Goal: Information Seeking & Learning: Learn about a topic

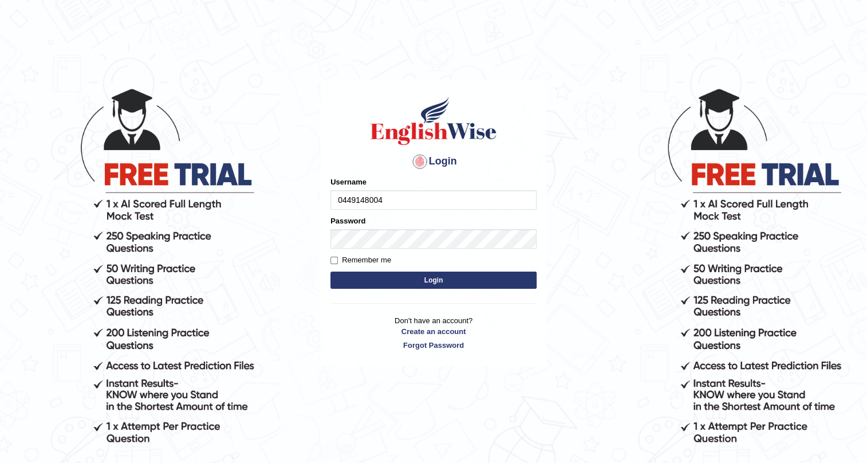
type input "0449148004"
click at [443, 279] on button "Login" at bounding box center [434, 280] width 206 height 17
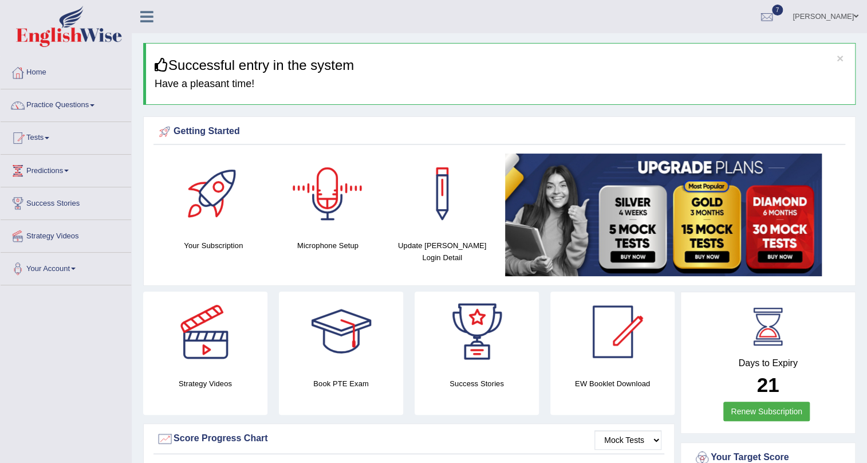
click at [332, 215] on div at bounding box center [328, 194] width 80 height 80
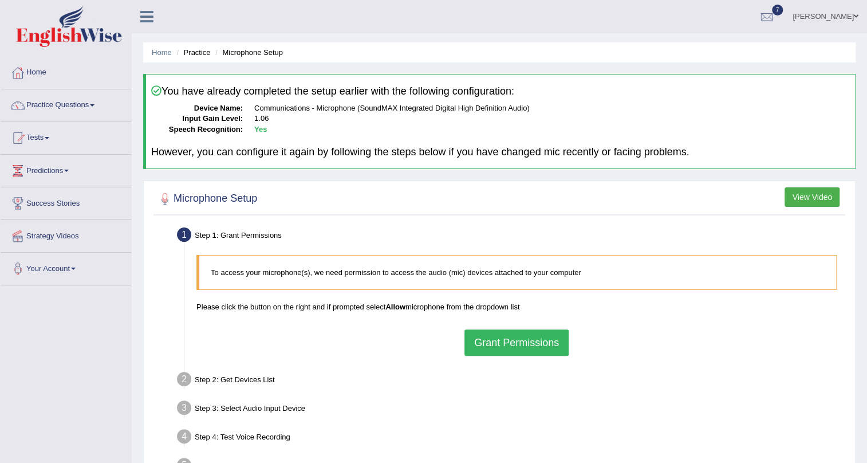
click at [504, 349] on button "Grant Permissions" at bounding box center [517, 342] width 104 height 26
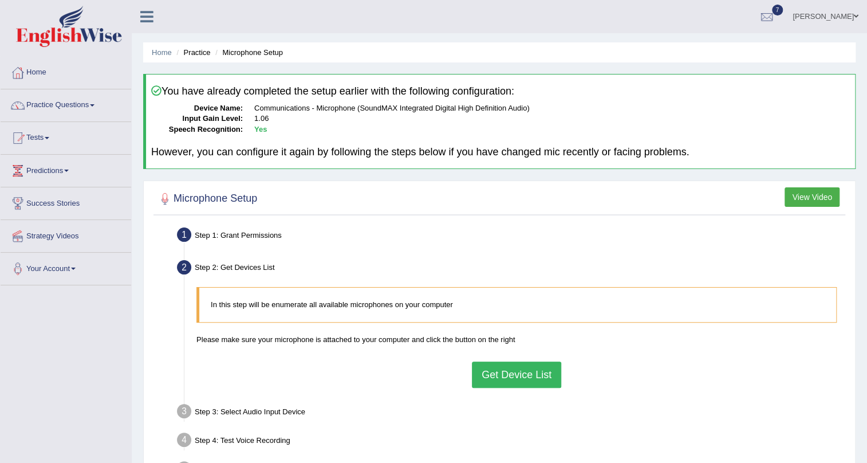
click at [512, 374] on button "Get Device List" at bounding box center [516, 374] width 89 height 26
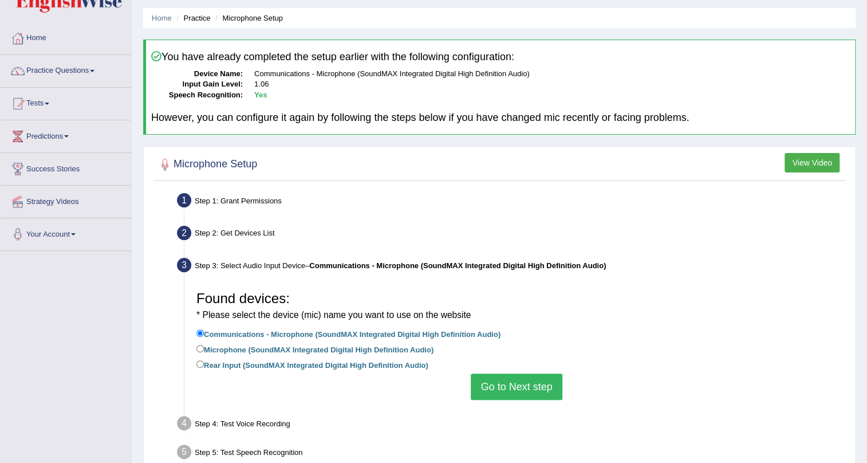
scroll to position [52, 0]
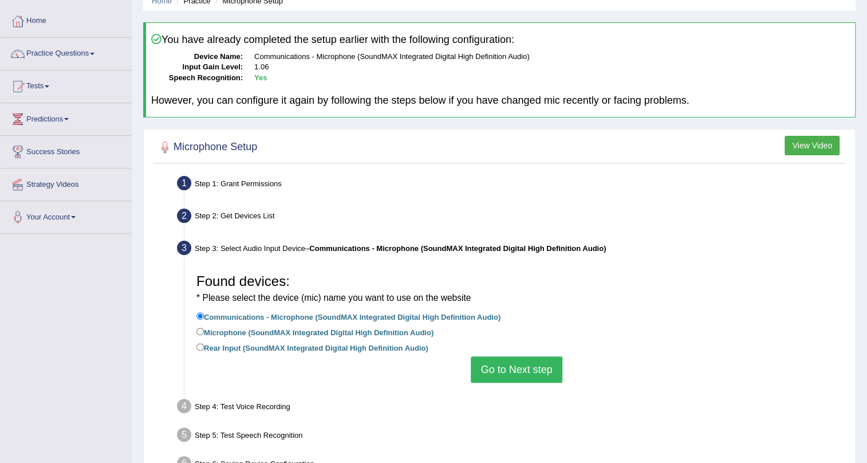
click at [496, 364] on button "Go to Next step" at bounding box center [516, 369] width 91 height 26
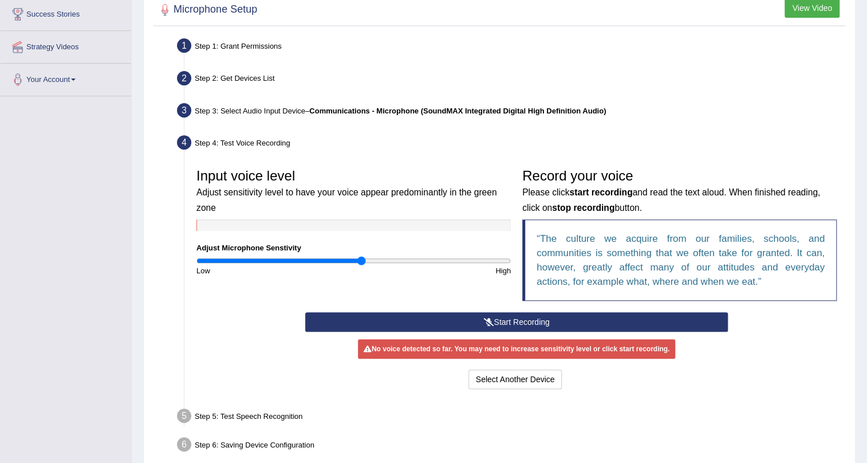
scroll to position [208, 0]
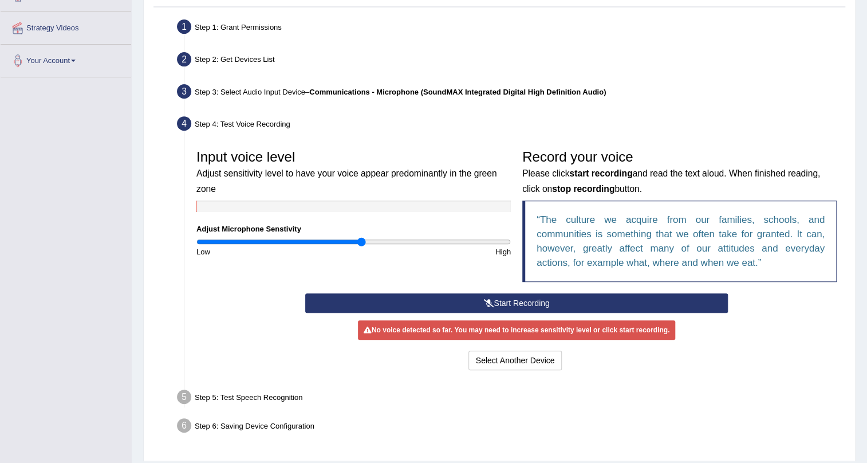
click at [493, 299] on button "Start Recording" at bounding box center [516, 302] width 423 height 19
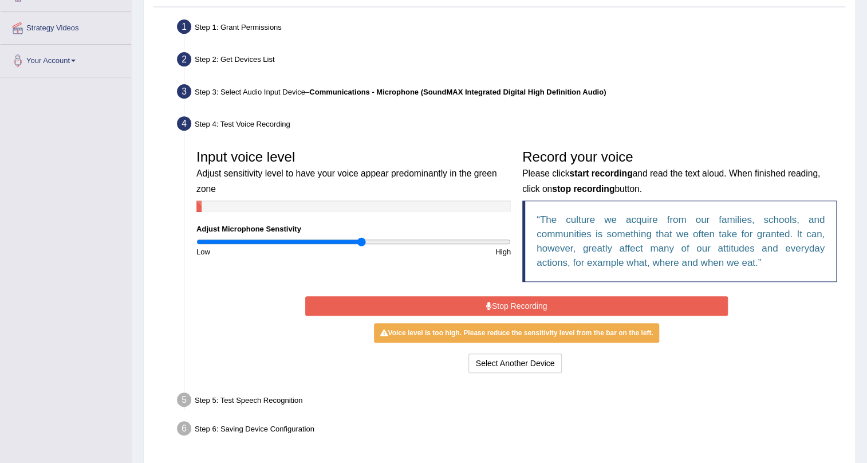
click at [481, 307] on button "Stop Recording" at bounding box center [516, 305] width 423 height 19
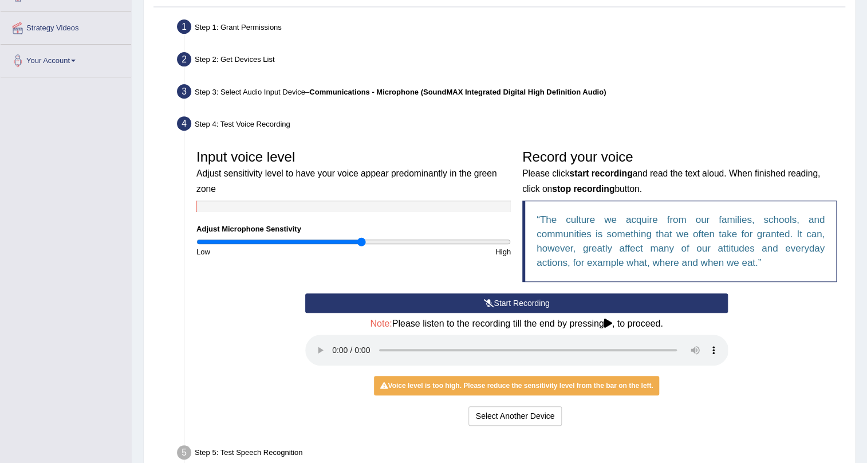
click at [479, 301] on button "Start Recording" at bounding box center [516, 302] width 423 height 19
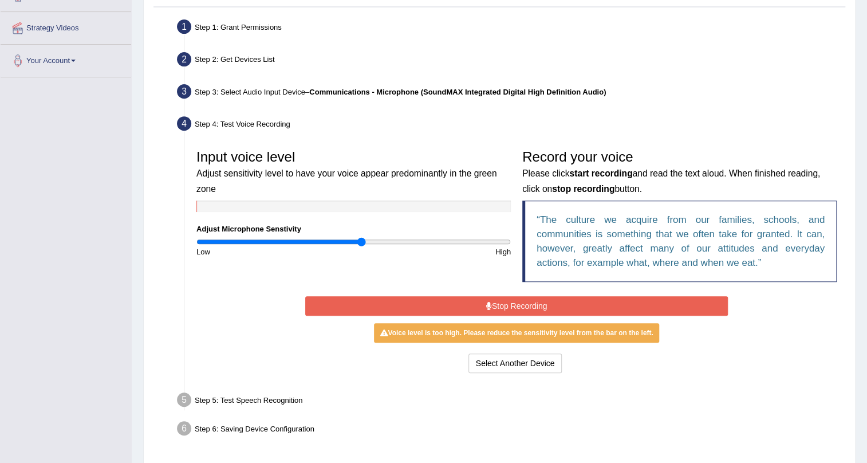
click at [509, 303] on button "Stop Recording" at bounding box center [516, 305] width 423 height 19
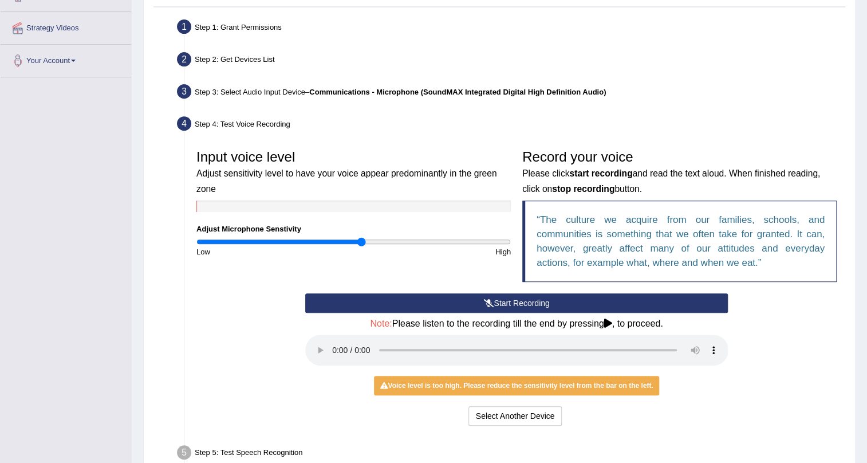
click at [462, 301] on button "Start Recording" at bounding box center [516, 302] width 423 height 19
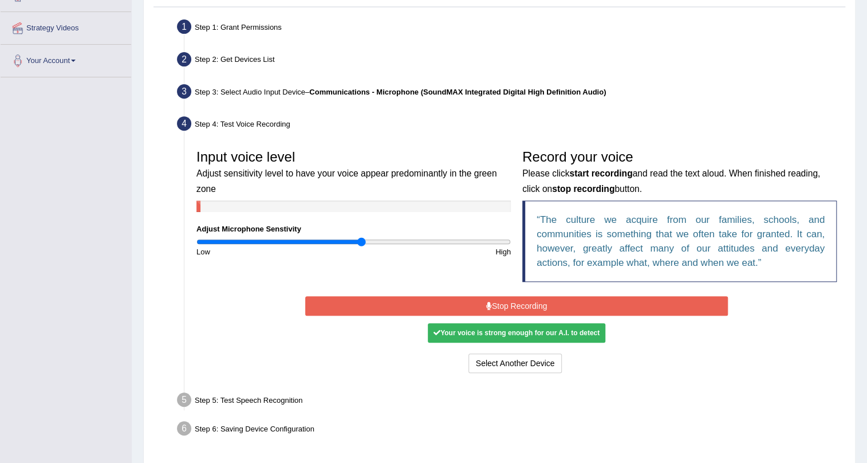
click at [462, 301] on button "Stop Recording" at bounding box center [516, 305] width 423 height 19
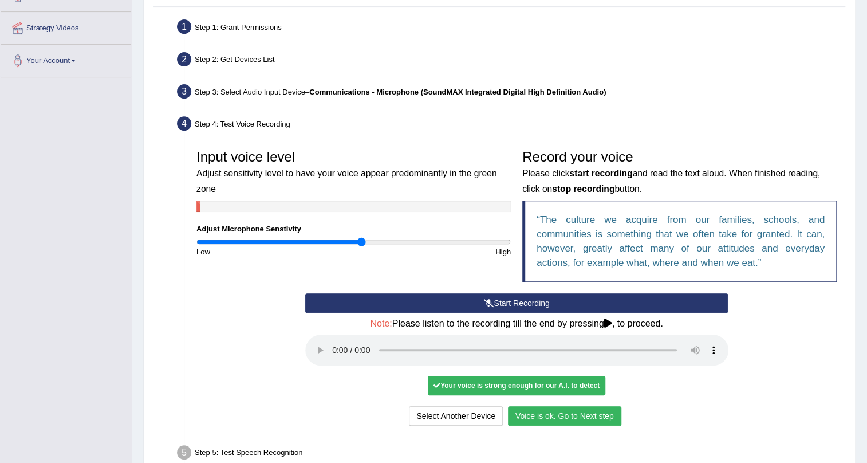
click at [540, 410] on button "Voice is ok. Go to Next step" at bounding box center [564, 415] width 113 height 19
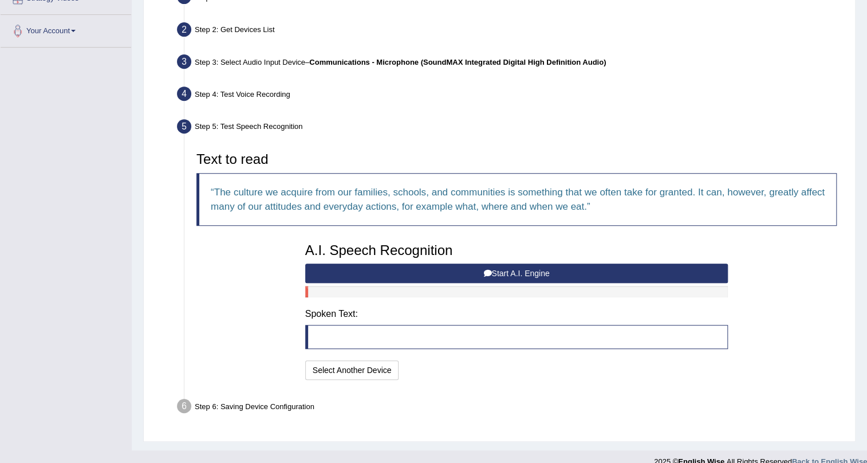
scroll to position [252, 0]
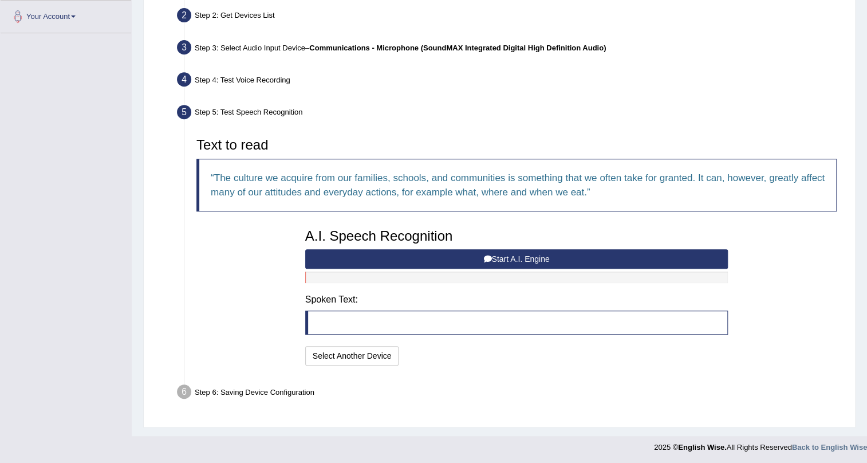
click at [508, 258] on button "Start A.I. Engine" at bounding box center [516, 258] width 423 height 19
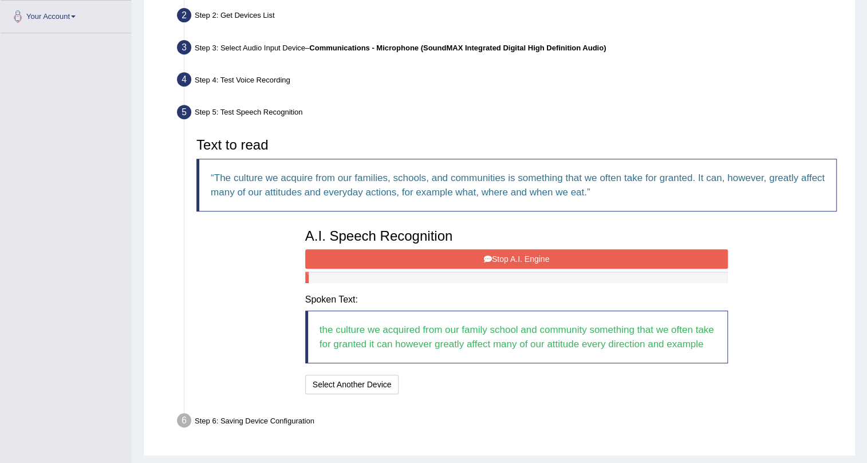
click at [542, 258] on button "Stop A.I. Engine" at bounding box center [516, 258] width 423 height 19
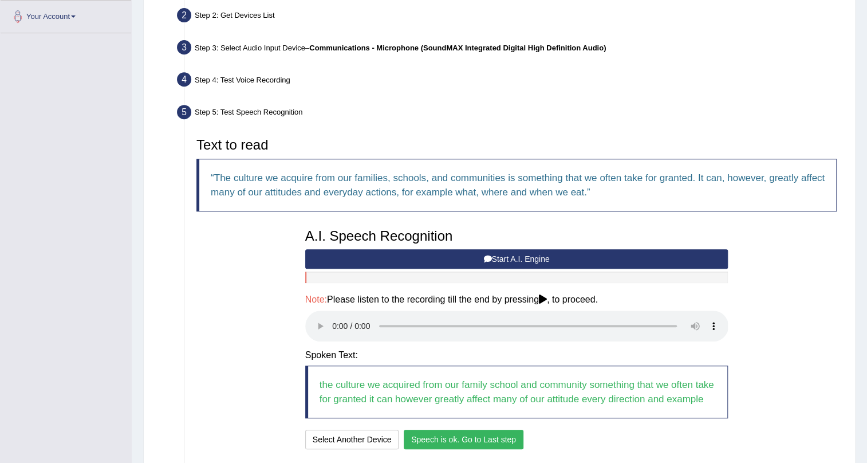
click at [459, 435] on button "Speech is ok. Go to Last step" at bounding box center [464, 439] width 120 height 19
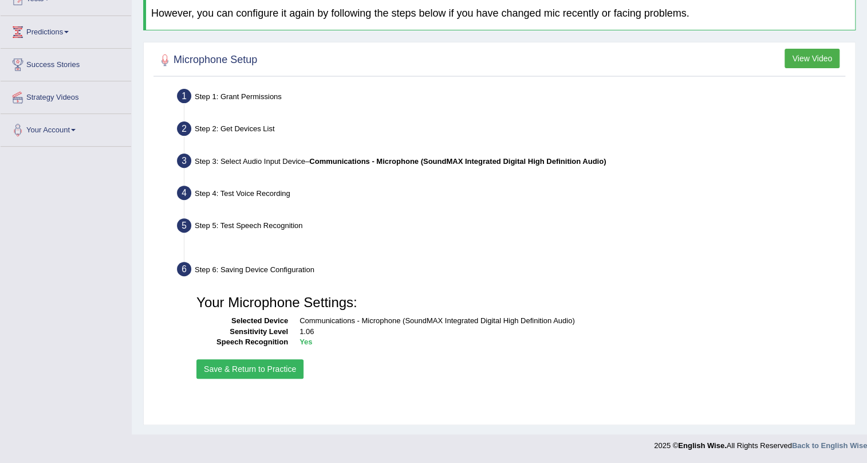
scroll to position [138, 0]
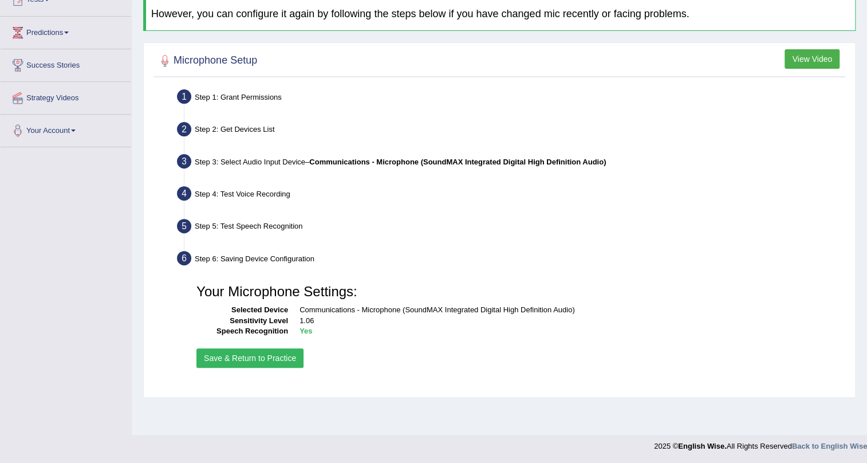
click at [278, 358] on button "Save & Return to Practice" at bounding box center [249, 357] width 107 height 19
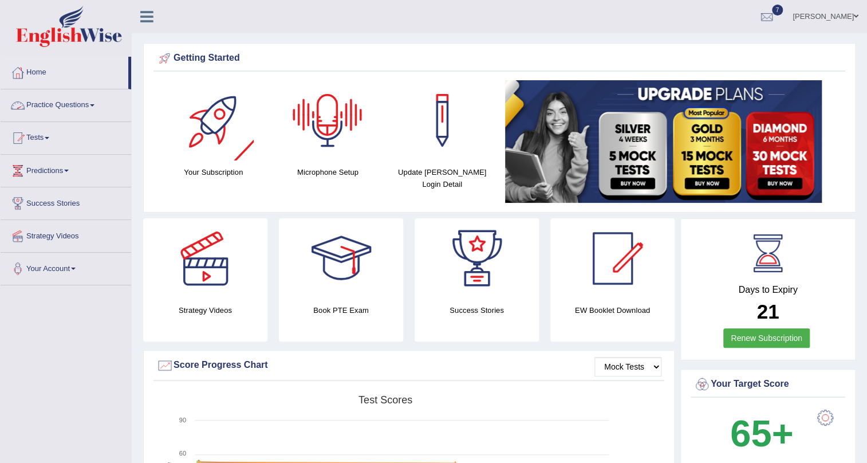
click at [69, 104] on link "Practice Questions" at bounding box center [66, 103] width 131 height 29
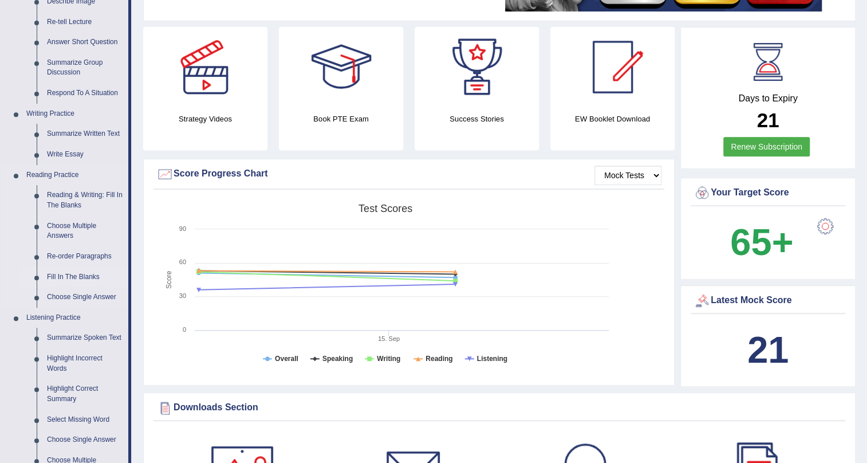
scroll to position [208, 0]
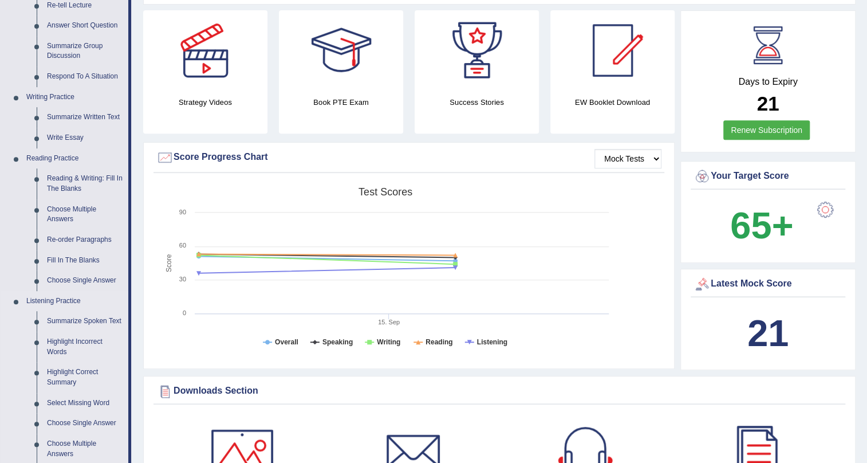
click at [57, 300] on link "Listening Practice" at bounding box center [74, 301] width 107 height 21
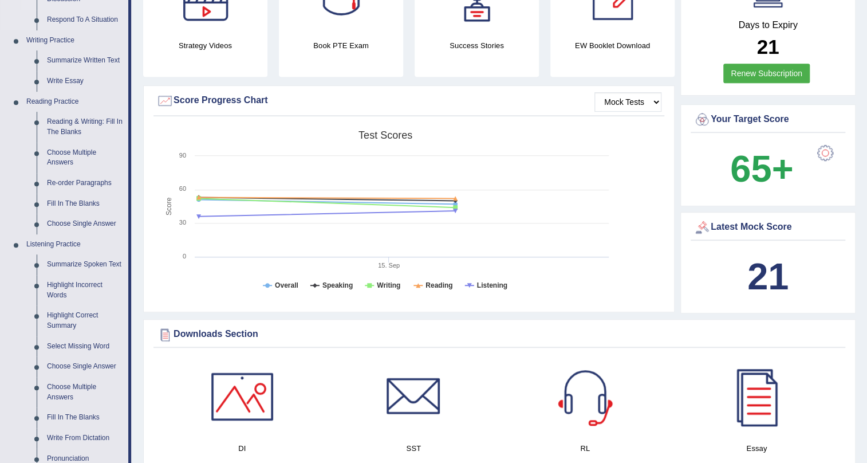
scroll to position [312, 0]
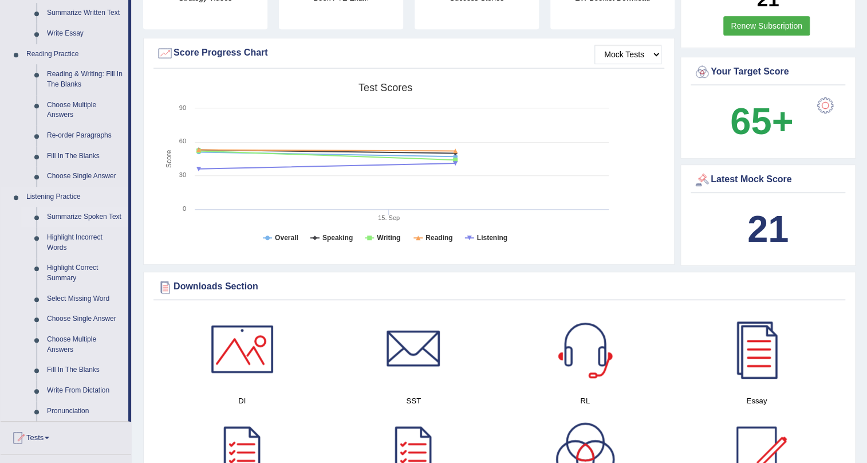
click at [73, 215] on link "Summarize Spoken Text" at bounding box center [85, 217] width 86 height 21
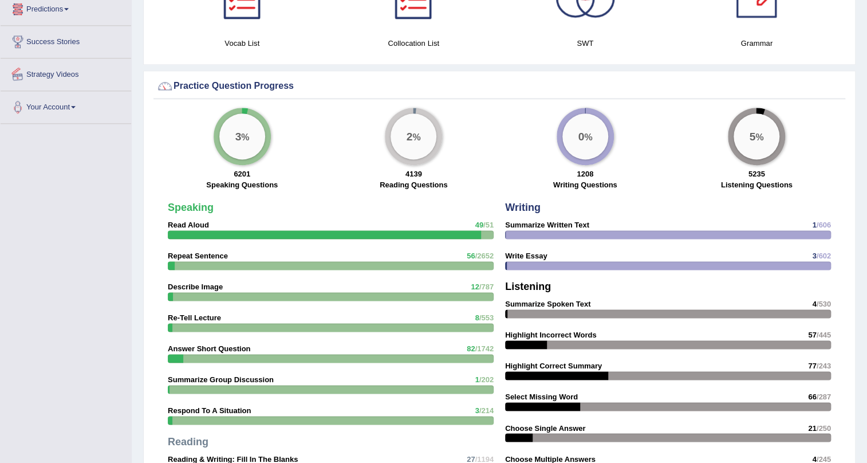
scroll to position [694, 0]
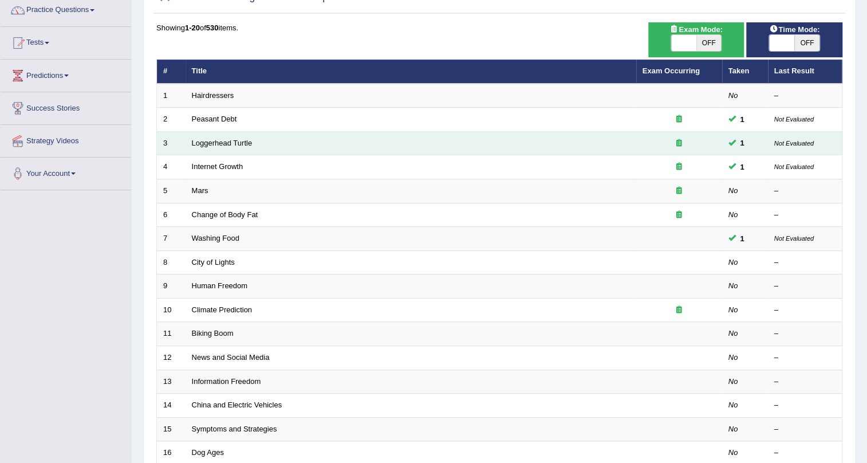
scroll to position [104, 0]
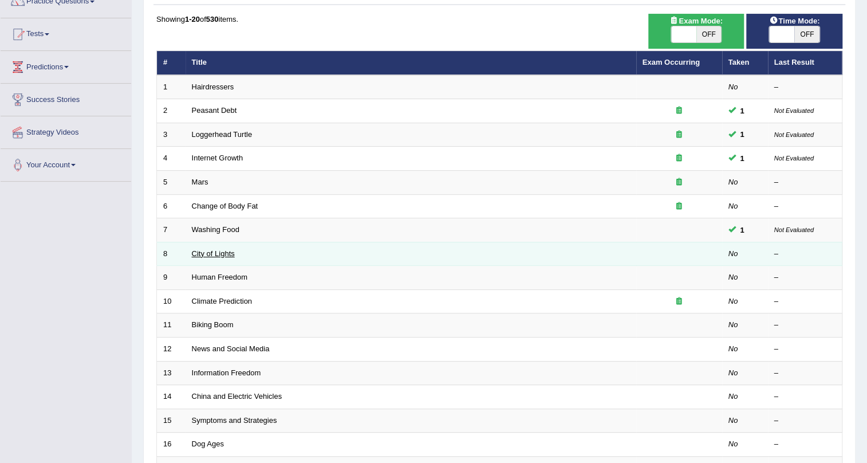
click at [221, 254] on link "City of Lights" at bounding box center [213, 253] width 43 height 9
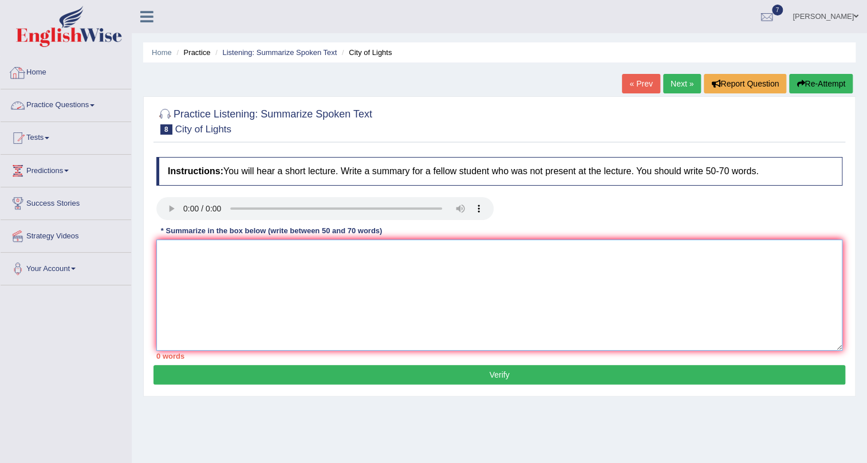
click at [239, 276] on textarea at bounding box center [499, 294] width 686 height 111
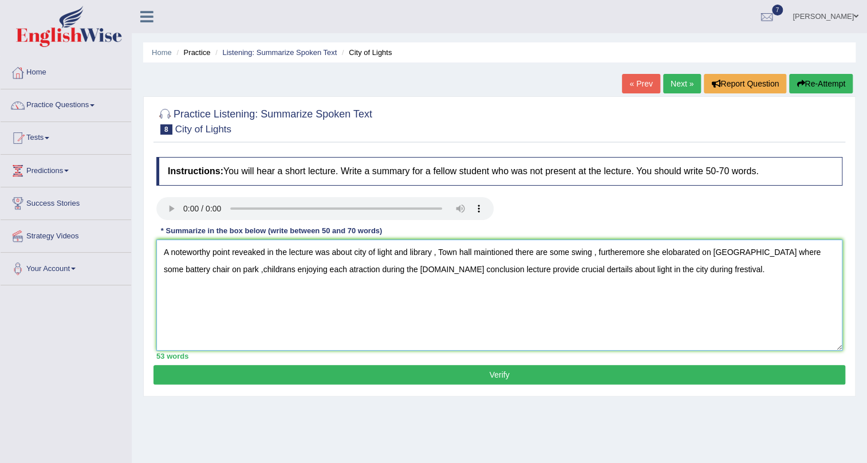
type textarea "A noteworthy point reveaked in the lecture was about city of light and library …"
click at [635, 372] on button "Verify" at bounding box center [500, 374] width 692 height 19
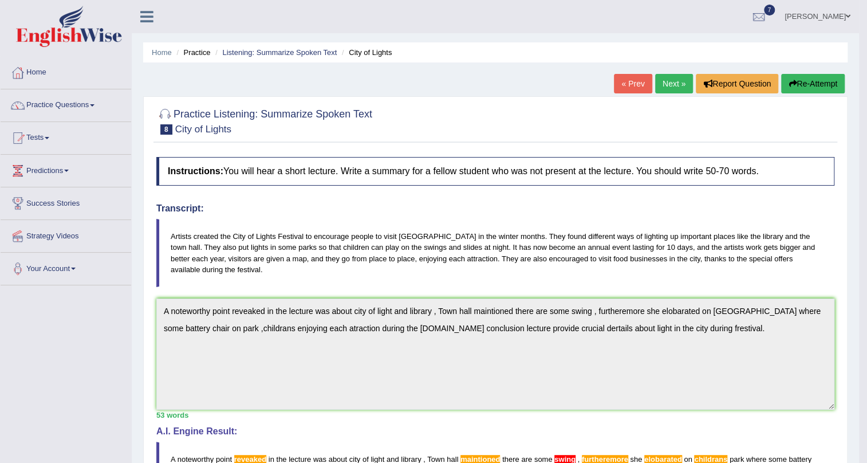
click at [676, 86] on link "Next »" at bounding box center [674, 83] width 38 height 19
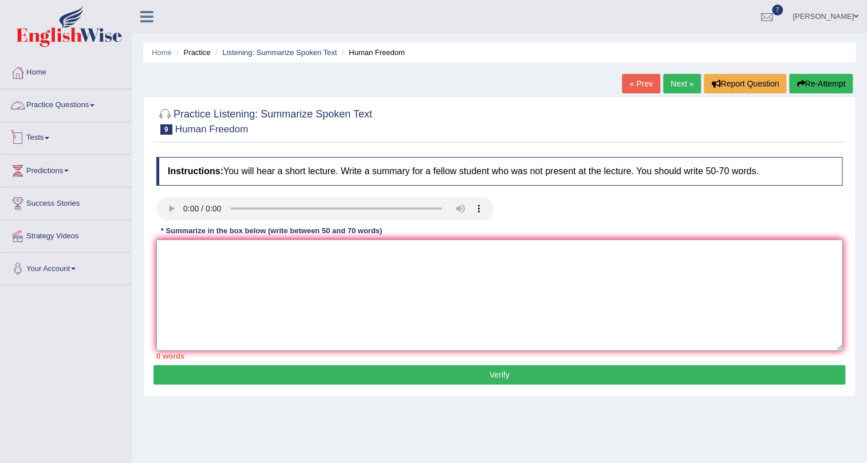
click at [192, 255] on textarea at bounding box center [499, 294] width 686 height 111
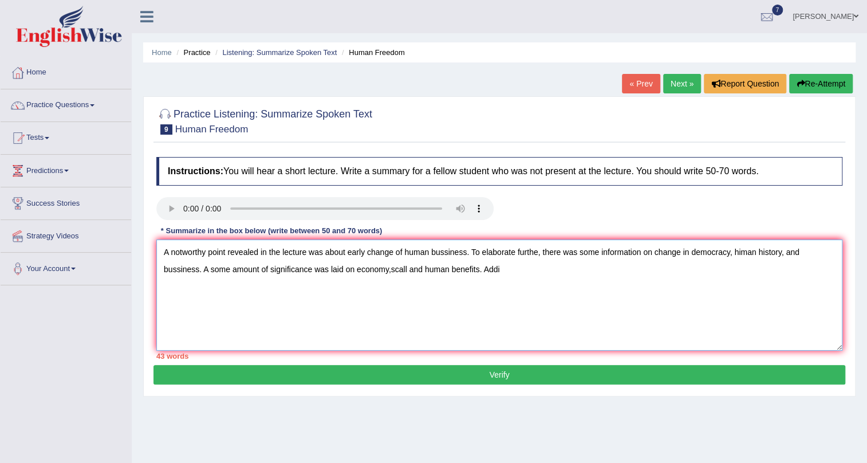
click at [392, 270] on textarea "A notworthy point revealed in the lecture was about early change of human bussi…" at bounding box center [499, 294] width 686 height 111
click at [508, 270] on textarea "A notworthy point revealed in the lecture was about early change of human bussi…" at bounding box center [499, 294] width 686 height 111
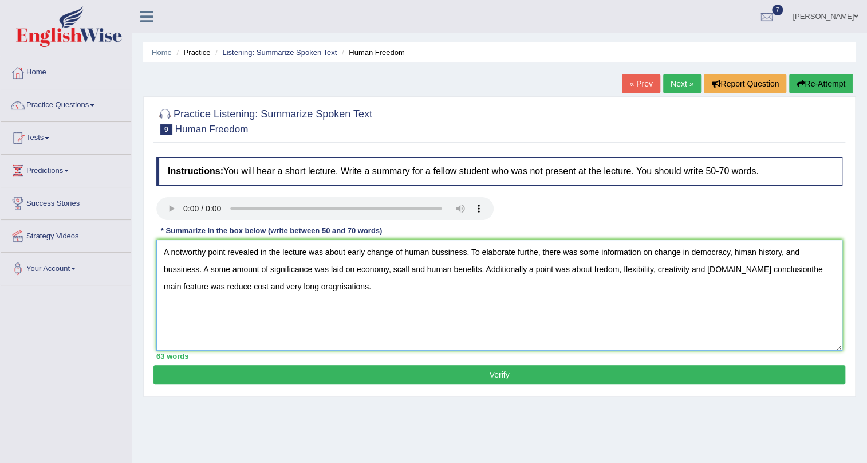
click at [205, 288] on textarea "A notworthy point revealed in the lecture was about early change of human bussi…" at bounding box center [499, 294] width 686 height 111
click at [453, 288] on textarea "A notworthy point revealed in the lecture was about early change of human bussi…" at bounding box center [499, 294] width 686 height 111
type textarea "A notworthy point revealed in the lecture was about early change of human bussi…"
click at [419, 370] on button "Verify" at bounding box center [500, 374] width 692 height 19
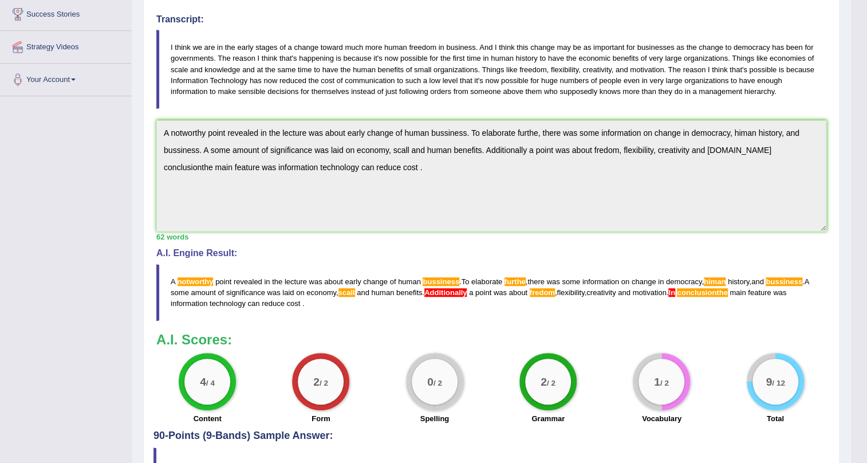
scroll to position [208, 0]
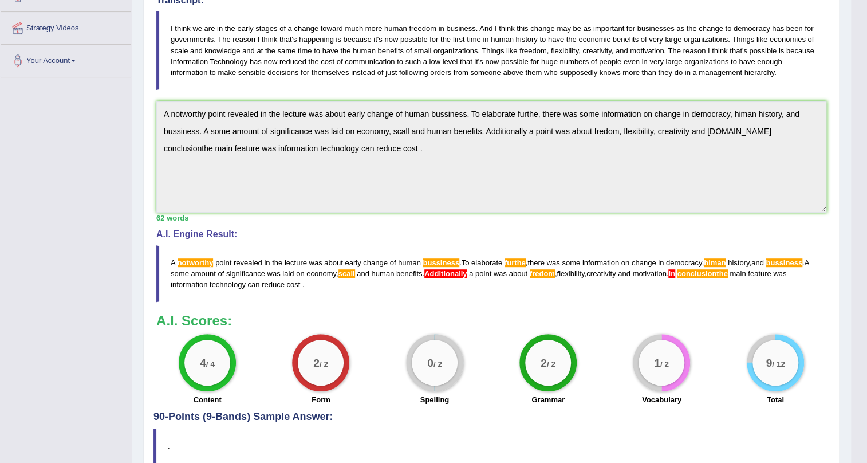
click at [467, 271] on span "Additionally" at bounding box center [445, 273] width 42 height 9
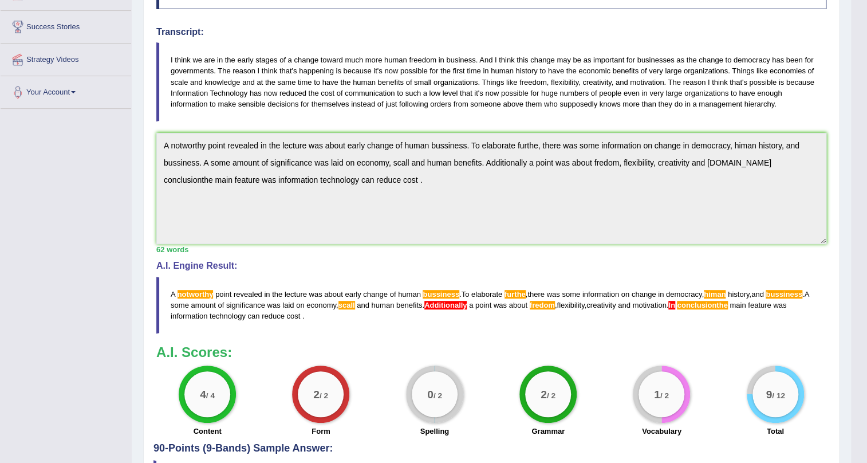
scroll to position [52, 0]
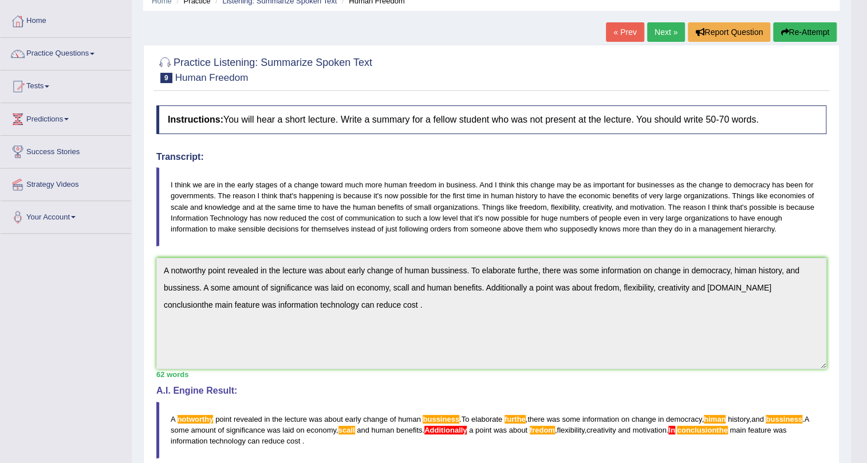
click at [658, 34] on link "Next »" at bounding box center [666, 31] width 38 height 19
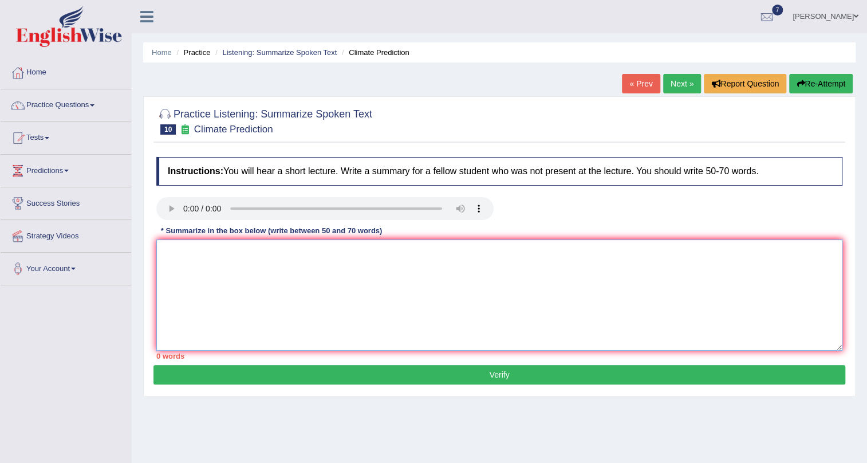
click at [251, 276] on textarea at bounding box center [499, 294] width 686 height 111
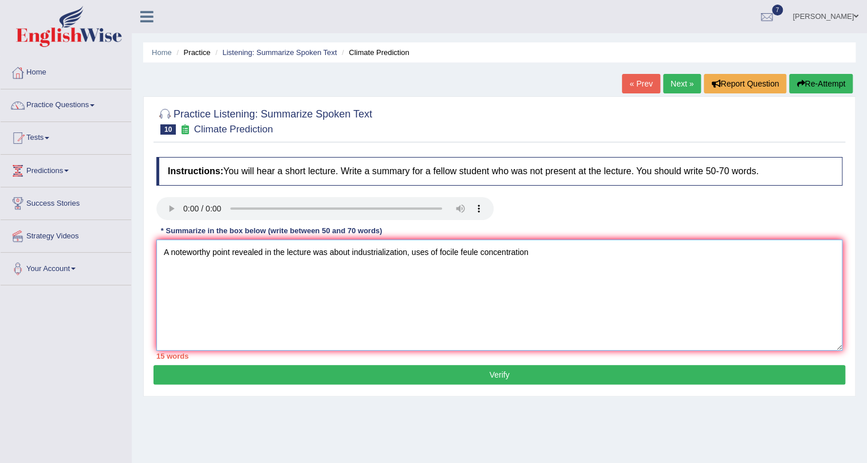
click at [474, 253] on textarea "A noteworthy point revealed in the lecture was about industrialization, uses of…" at bounding box center [499, 294] width 686 height 111
drag, startPoint x: 474, startPoint y: 253, endPoint x: 476, endPoint y: 278, distance: 25.3
click at [476, 278] on textarea "A noteworthy point revealed in the lecture was about industrialization, uses of…" at bounding box center [499, 294] width 686 height 111
click at [529, 252] on textarea "A noteworthy point revealed in the lecture was about industrialization, uses of…" at bounding box center [499, 294] width 686 height 111
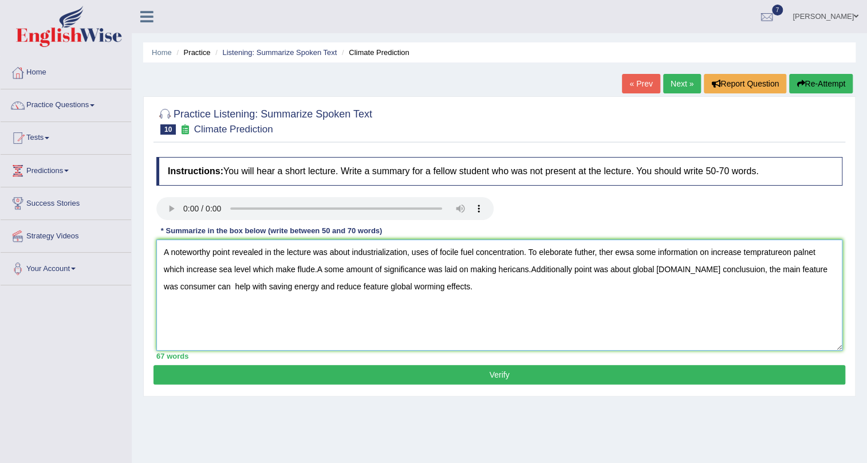
type textarea "A noteworthy point revealed in the lecture was about industrialization, uses of…"
click at [488, 370] on button "Verify" at bounding box center [500, 374] width 692 height 19
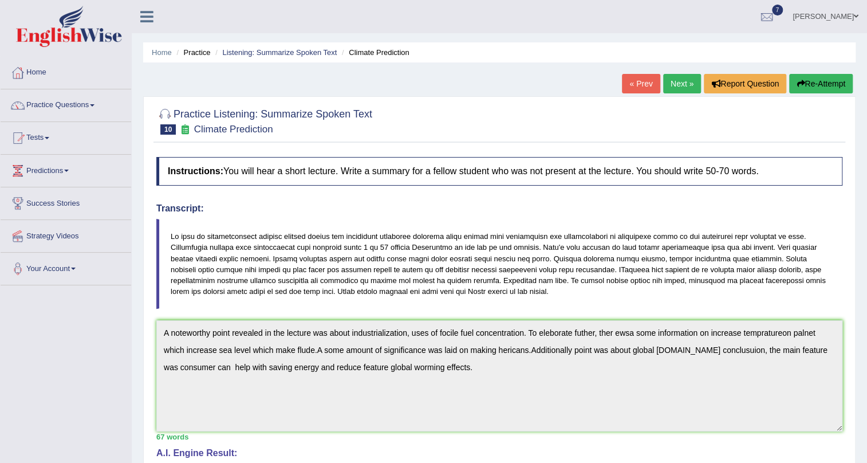
click at [670, 80] on link "Next »" at bounding box center [682, 83] width 38 height 19
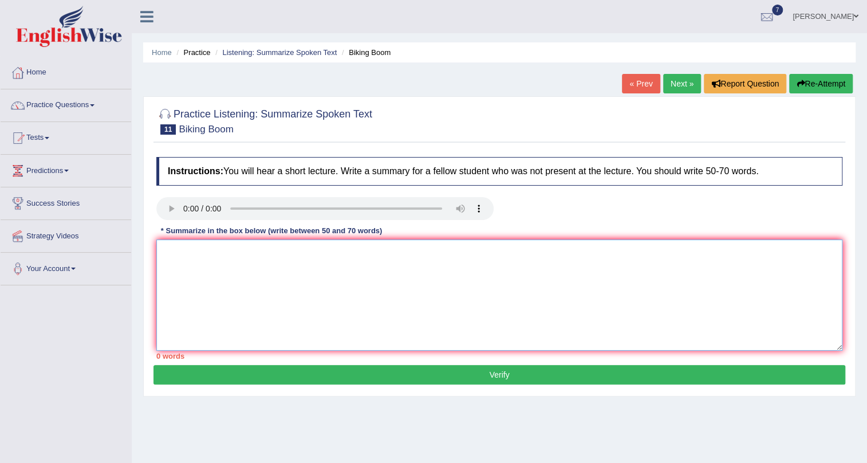
click at [210, 258] on textarea at bounding box center [499, 294] width 686 height 111
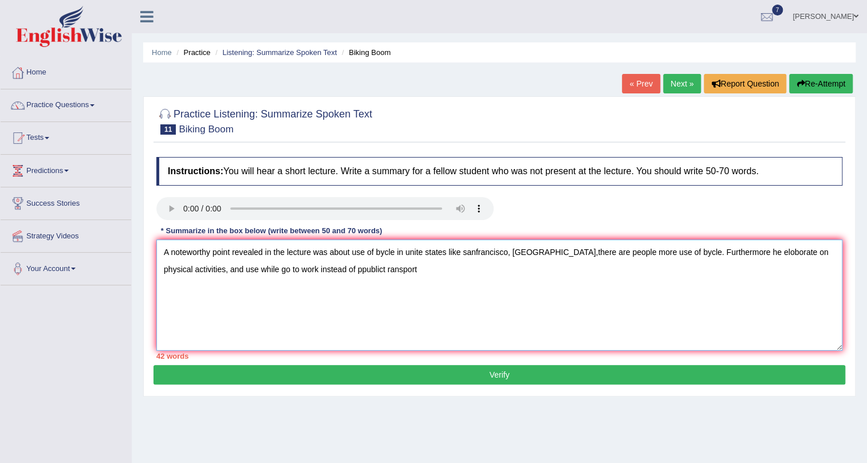
click at [355, 270] on textarea "A noteworthy point revealed in the lecture was about use of bycle in unite stat…" at bounding box center [499, 294] width 686 height 111
click at [355, 275] on textarea "A noteworthy point revealed in the lecture was about use of bycle in unite stat…" at bounding box center [499, 294] width 686 height 111
click at [328, 269] on textarea "A noteworthy point revealed in the lecture was about use of bycle in unite stat…" at bounding box center [499, 294] width 686 height 111
click at [397, 269] on textarea "A noteworthy point revealed in the lecture was about use of bycle in unite stat…" at bounding box center [499, 294] width 686 height 111
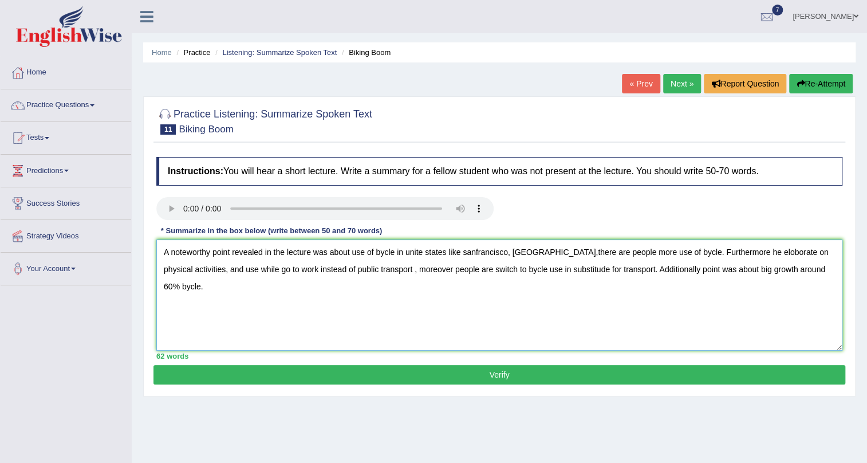
type textarea "A noteworthy point revealed in the lecture was about use of bycle in unite stat…"
click at [540, 368] on button "Verify" at bounding box center [500, 374] width 692 height 19
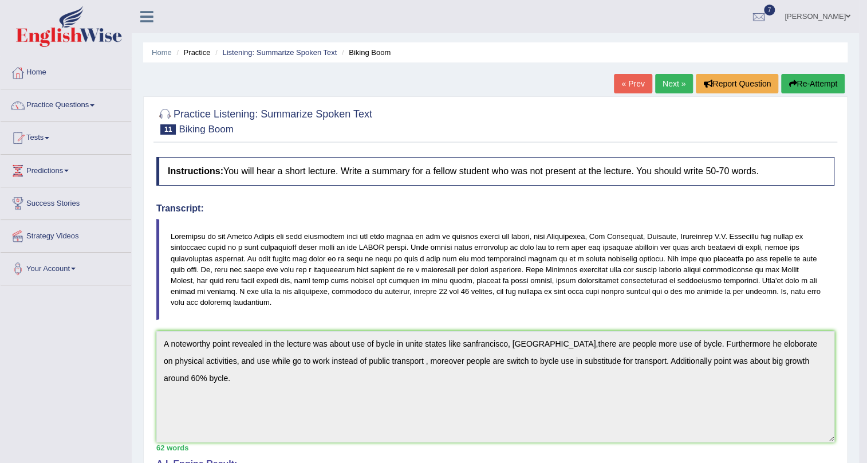
click at [672, 82] on link "Next »" at bounding box center [674, 83] width 38 height 19
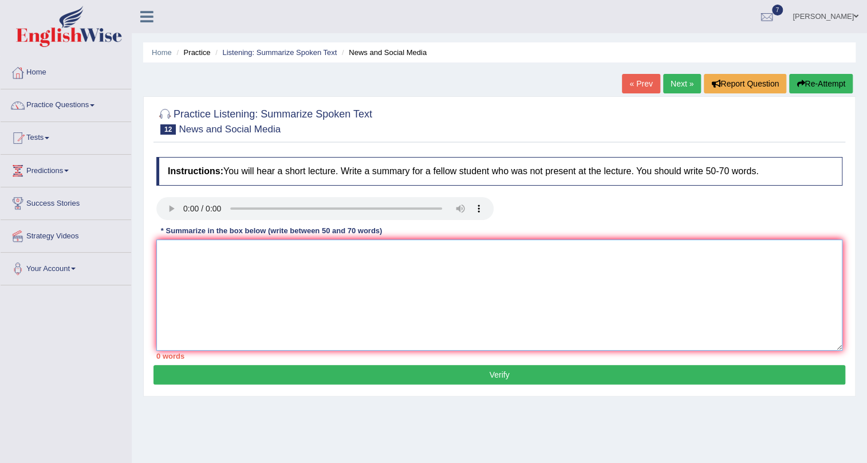
click at [218, 272] on textarea at bounding box center [499, 294] width 686 height 111
type textarea "a"
click at [402, 253] on textarea "A noteworthy point revealed in the lecture was about smart phone , information …" at bounding box center [499, 294] width 686 height 111
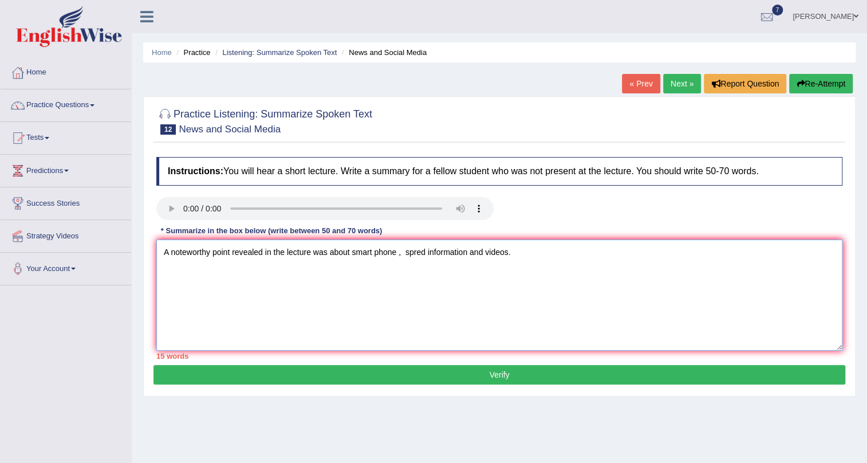
click at [515, 253] on textarea "A noteworthy point revealed in the lecture was about smart phone , spred inform…" at bounding box center [499, 294] width 686 height 111
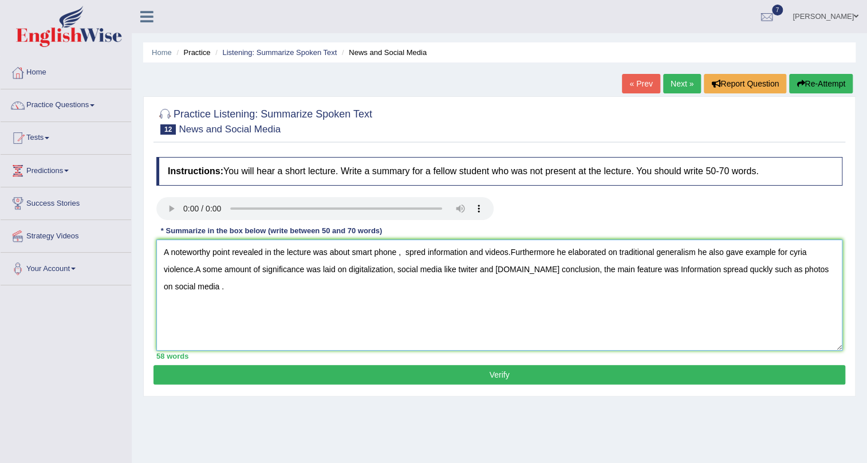
type textarea "A noteworthy point revealed in the lecture was about smart phone , spred inform…"
click at [509, 378] on button "Verify" at bounding box center [500, 374] width 692 height 19
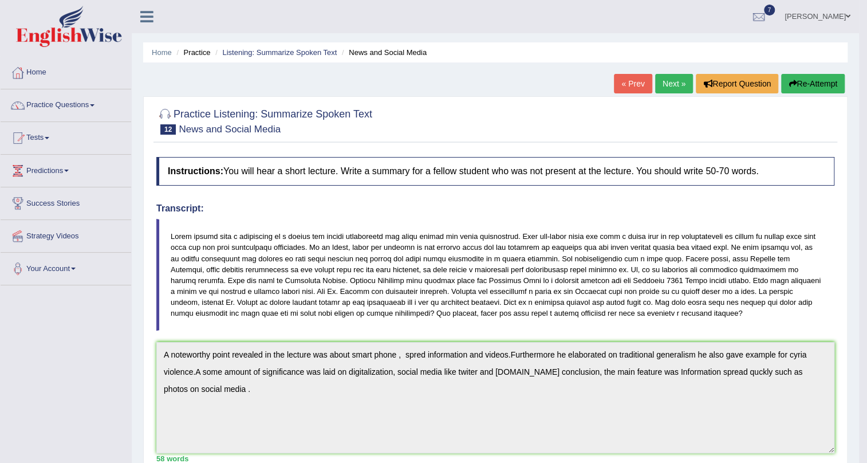
click at [680, 85] on link "Next »" at bounding box center [674, 83] width 38 height 19
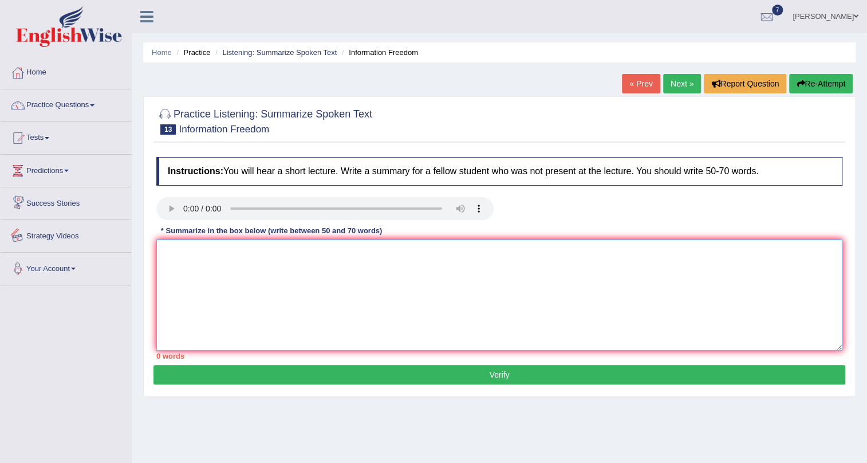
click at [178, 265] on textarea at bounding box center [499, 294] width 686 height 111
click at [349, 252] on textarea "A noteworthy point revealed in the lecture was about information in society" at bounding box center [499, 294] width 686 height 111
click at [474, 254] on textarea "A noteworthy point revealed in the lecture was about important information in s…" at bounding box center [499, 294] width 686 height 111
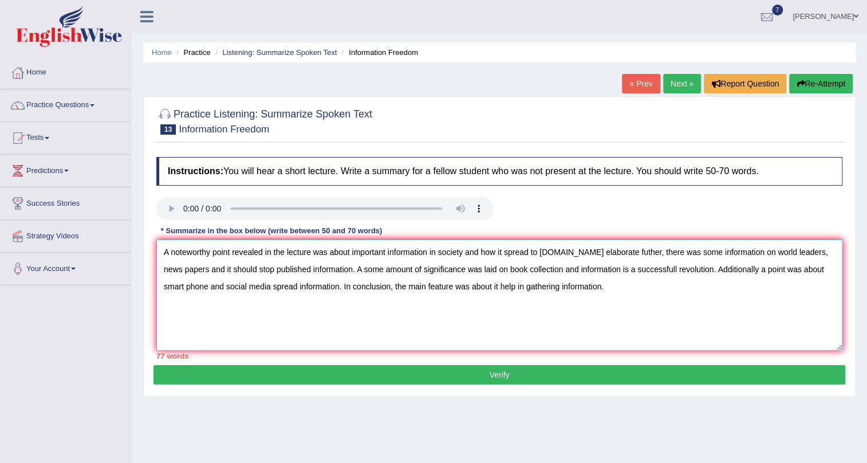
type textarea "A noteworthy point revealed in the lecture was about important information in s…"
click at [579, 377] on button "Verify" at bounding box center [500, 374] width 692 height 19
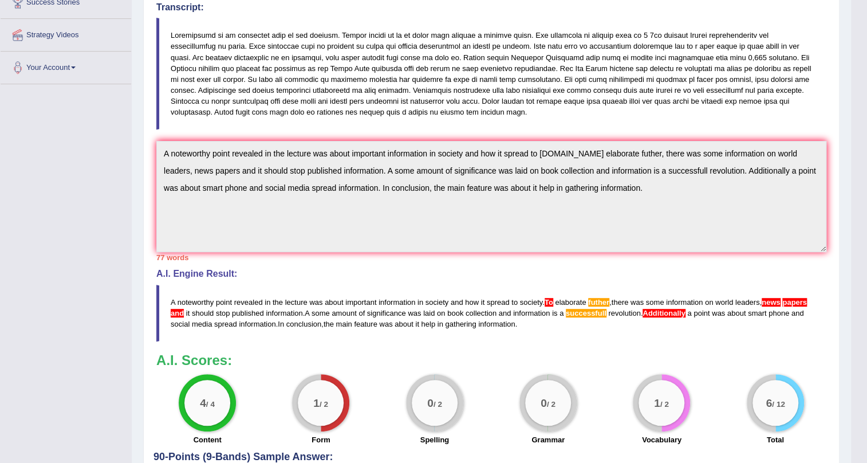
scroll to position [36, 0]
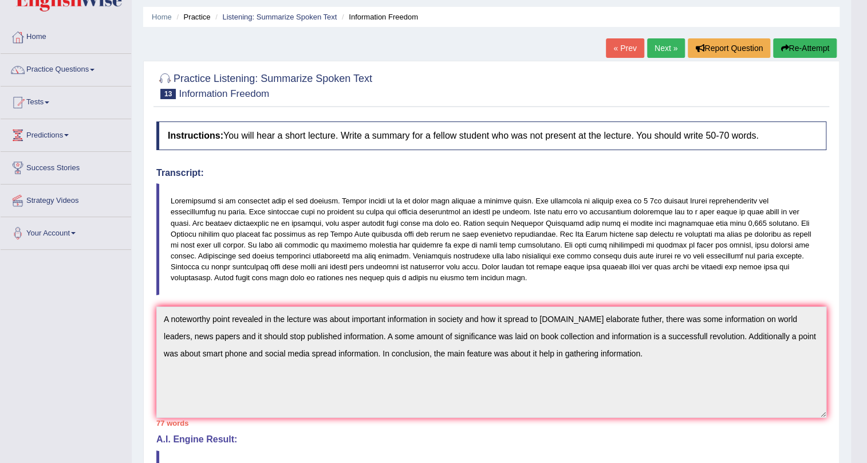
click at [660, 42] on link "Next »" at bounding box center [666, 47] width 38 height 19
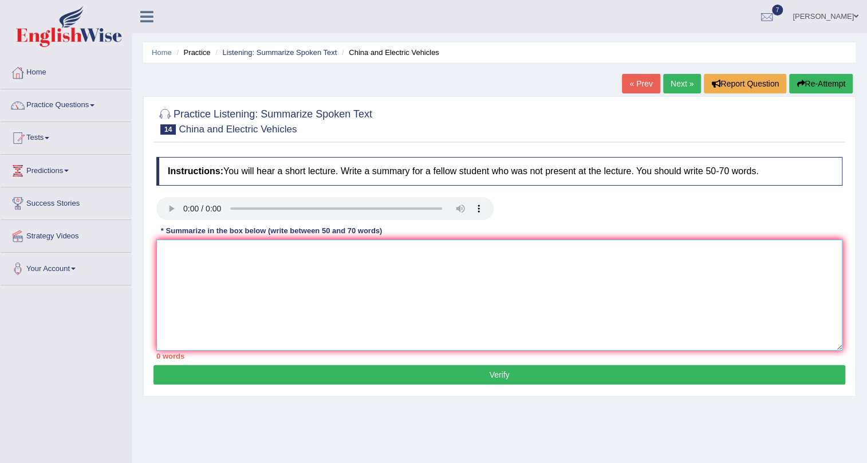
click at [218, 257] on textarea at bounding box center [499, 294] width 686 height 111
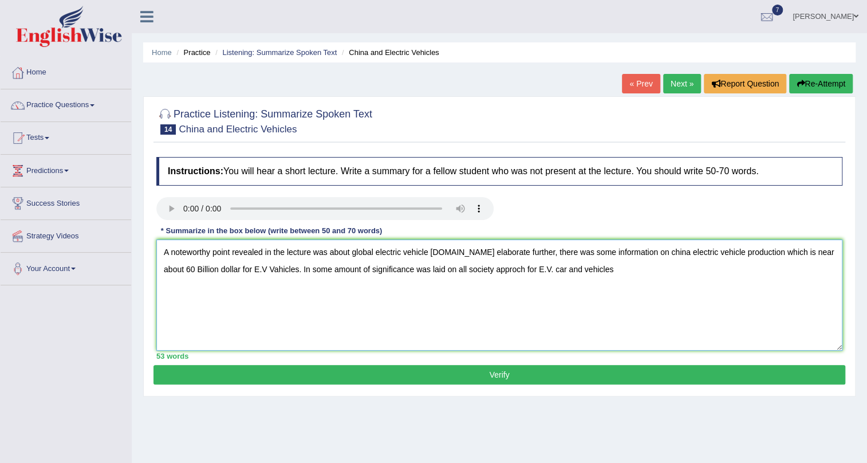
click at [590, 271] on textarea "A noteworthy point revealed in the lecture was about global electric vehicle ma…" at bounding box center [499, 294] width 686 height 111
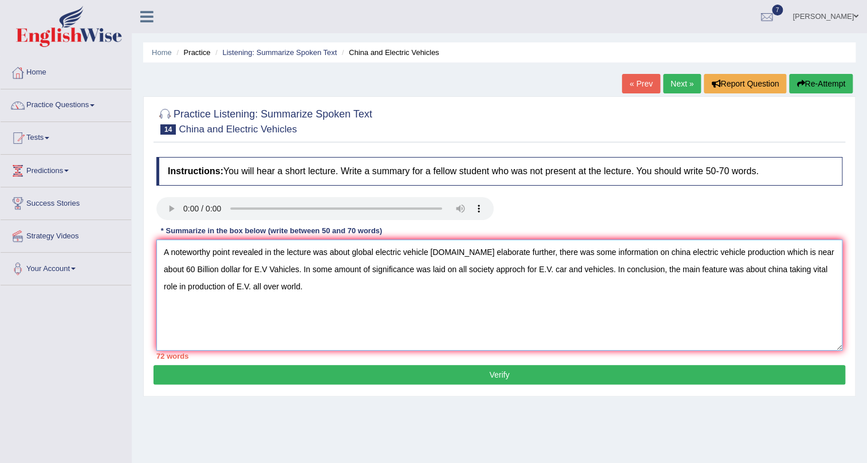
type textarea "A noteworthy point revealed in the lecture was about global electric vehicle ma…"
drag, startPoint x: 328, startPoint y: 369, endPoint x: 332, endPoint y: 378, distance: 9.5
click at [330, 373] on button "Verify" at bounding box center [500, 374] width 692 height 19
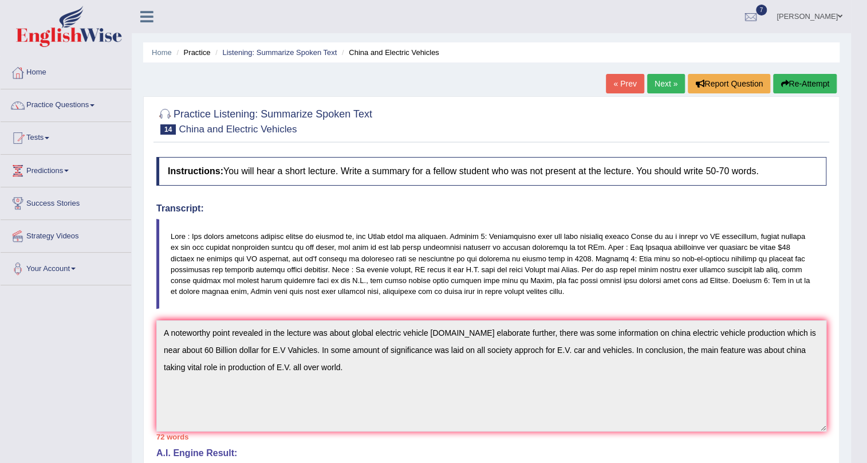
click at [659, 87] on link "Next »" at bounding box center [666, 83] width 38 height 19
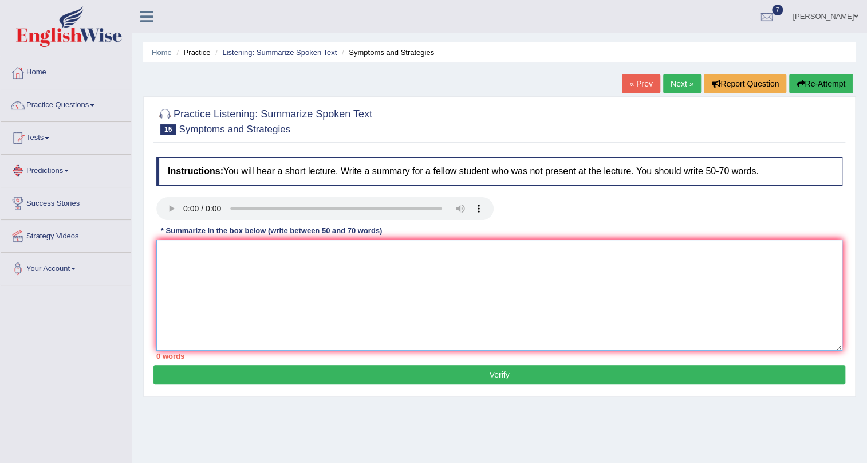
click at [200, 268] on textarea at bounding box center [499, 294] width 686 height 111
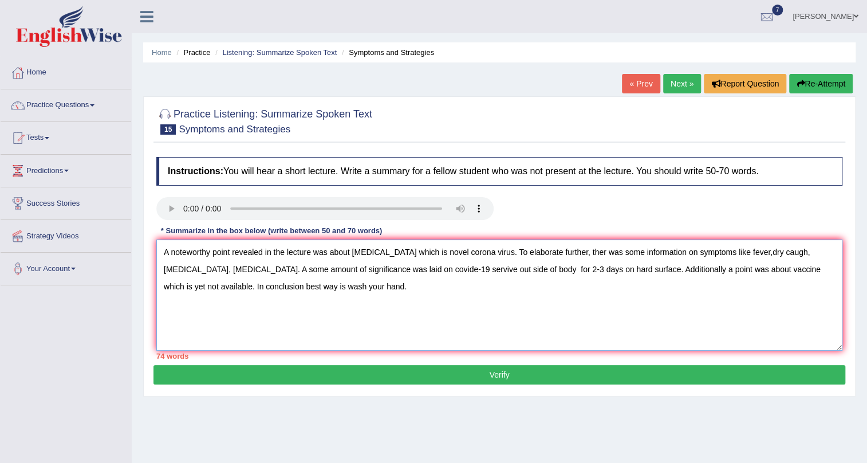
type textarea "A noteworthy point revealed in the lecture was about covid-19 which is novel co…"
click at [649, 380] on button "Verify" at bounding box center [500, 374] width 692 height 19
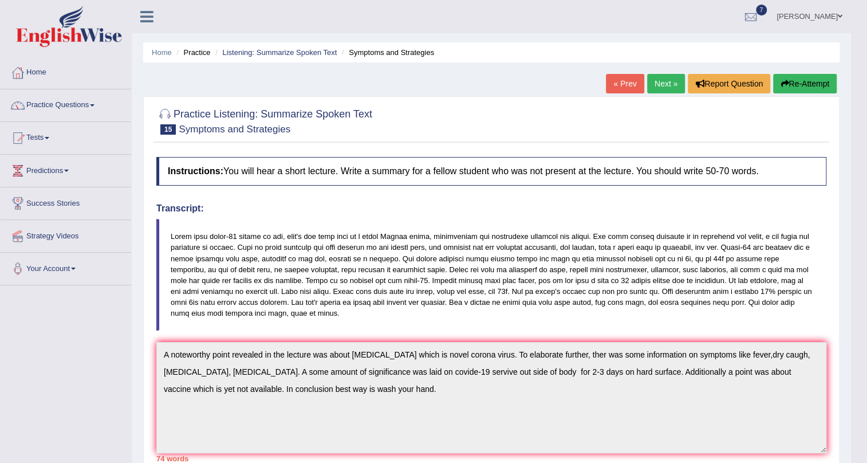
click at [667, 84] on link "Next »" at bounding box center [666, 83] width 38 height 19
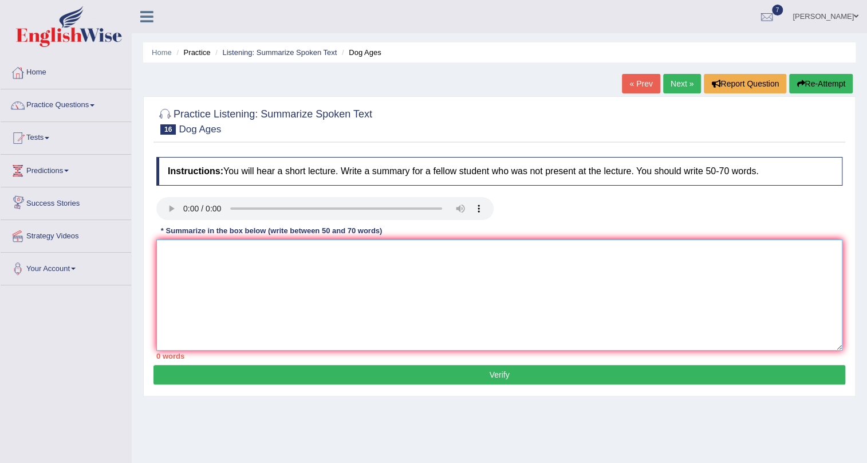
drag, startPoint x: 213, startPoint y: 268, endPoint x: 218, endPoint y: 265, distance: 5.9
click at [215, 268] on textarea at bounding box center [499, 294] width 686 height 111
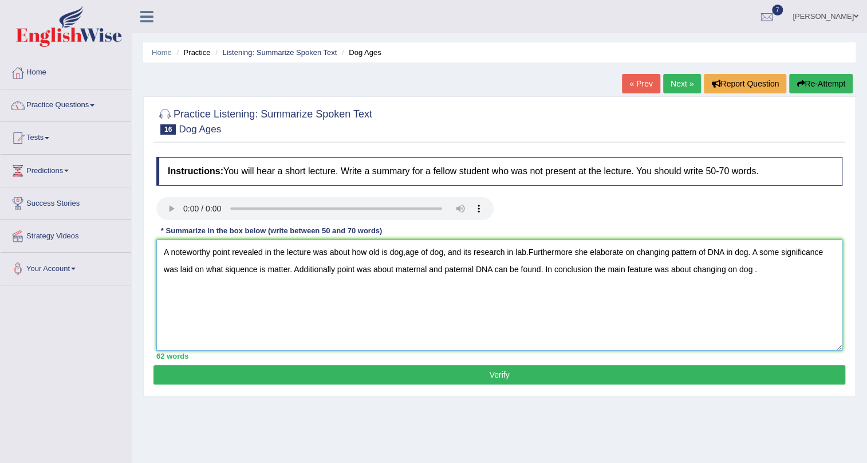
click at [726, 272] on textarea "A noteworthy point revealed in the lecture was about how old is dog,age of dog,…" at bounding box center [499, 294] width 686 height 111
click at [754, 269] on textarea "A noteworthy point revealed in the lecture was about how old is dog,age of dog,…" at bounding box center [499, 294] width 686 height 111
type textarea "A noteworthy point revealed in the lecture was about how old is dog,age of dog,…"
click at [658, 371] on button "Verify" at bounding box center [500, 374] width 692 height 19
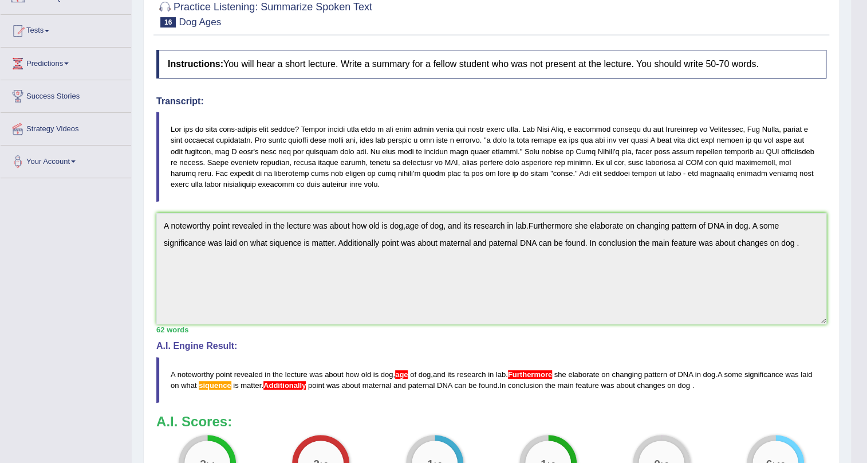
scroll to position [3, 0]
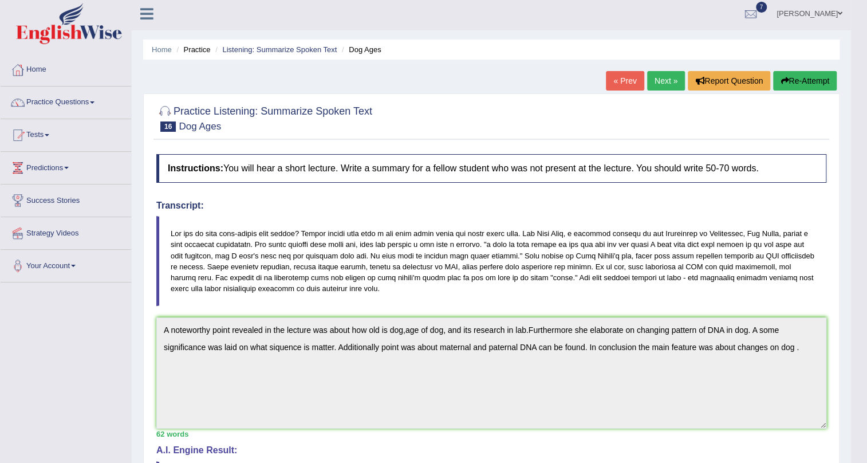
click at [666, 79] on link "Next »" at bounding box center [666, 80] width 38 height 19
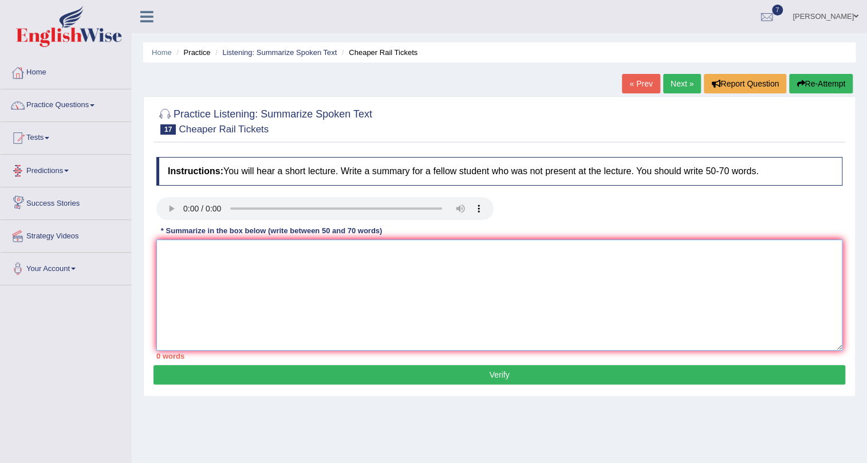
click at [238, 285] on textarea at bounding box center [499, 294] width 686 height 111
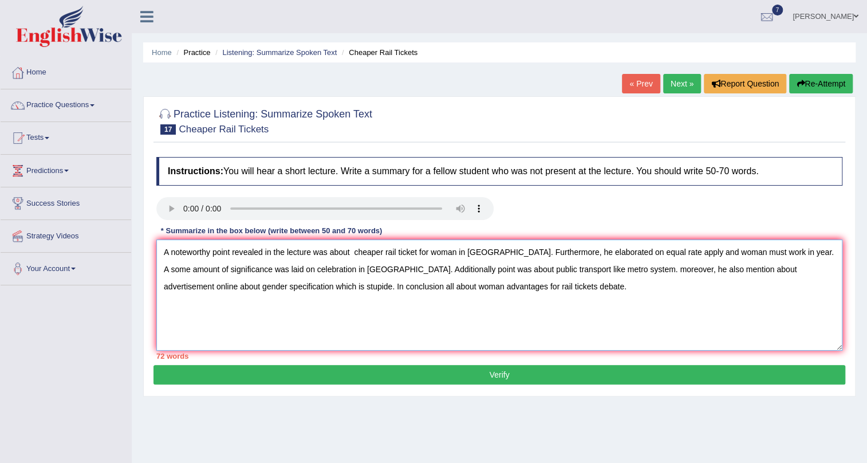
click at [466, 286] on textarea "A noteworthy point revealed in the lecture was about cheaper rail ticket for wo…" at bounding box center [499, 294] width 686 height 111
click at [544, 294] on textarea "A noteworthy point revealed in the lecture was about cheaper rail ticket for wo…" at bounding box center [499, 294] width 686 height 111
type textarea "A noteworthy point revealed in the lecture was about cheaper rail ticket for wo…"
click at [520, 377] on button "Verify" at bounding box center [500, 374] width 692 height 19
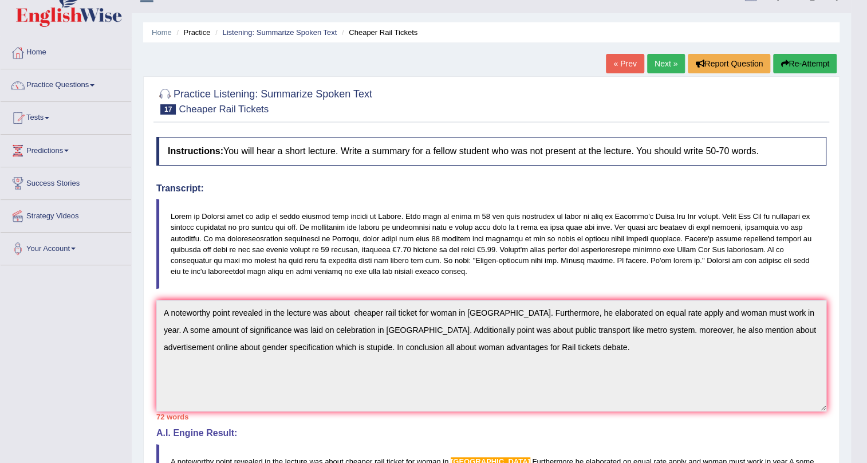
scroll to position [14, 0]
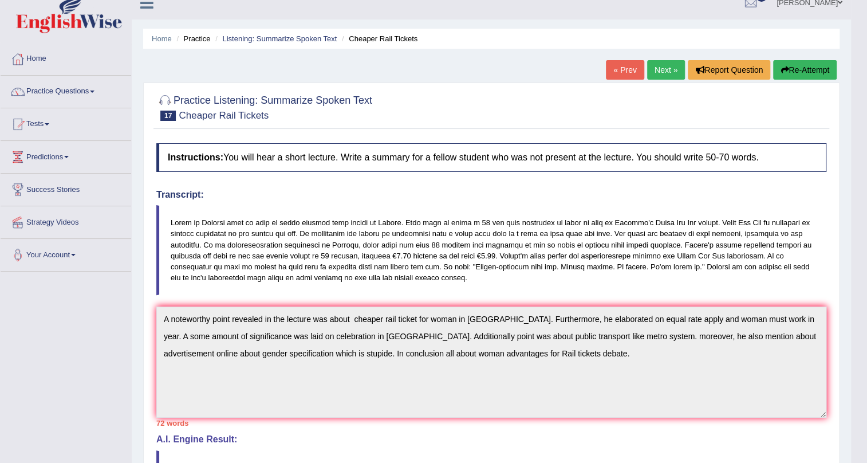
click at [662, 68] on link "Next »" at bounding box center [666, 69] width 38 height 19
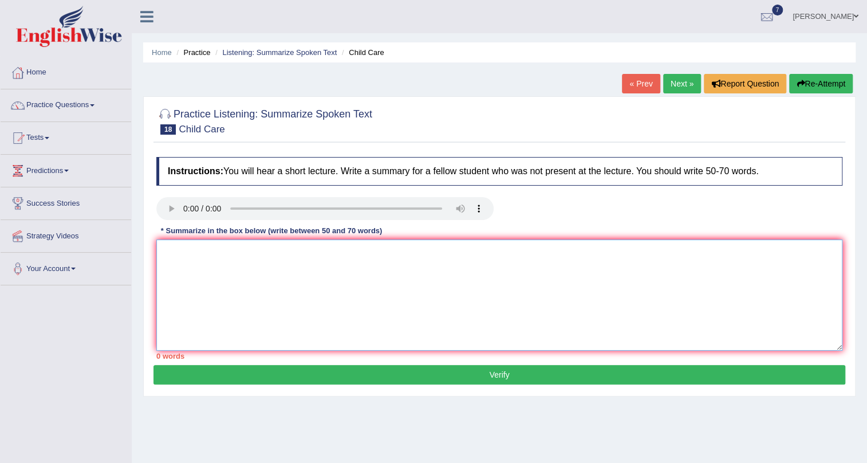
drag, startPoint x: 270, startPoint y: 269, endPoint x: 284, endPoint y: 266, distance: 13.9
click at [274, 269] on textarea at bounding box center [499, 294] width 686 height 111
type textarea "a"
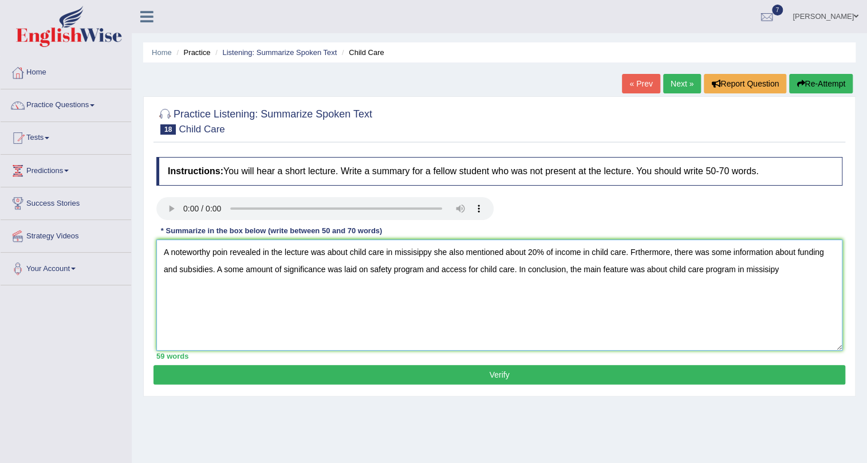
click at [424, 269] on textarea "A noteworthy poin revealed in the lecture was about child care in missisippy sh…" at bounding box center [499, 294] width 686 height 111
click at [837, 272] on textarea "A noteworthy poin revealed in the lecture was about child care in missisippy sh…" at bounding box center [499, 294] width 686 height 111
type textarea "A noteworthy poin revealed in the lecture was about child care in missisippy sh…"
click at [568, 372] on button "Verify" at bounding box center [500, 374] width 692 height 19
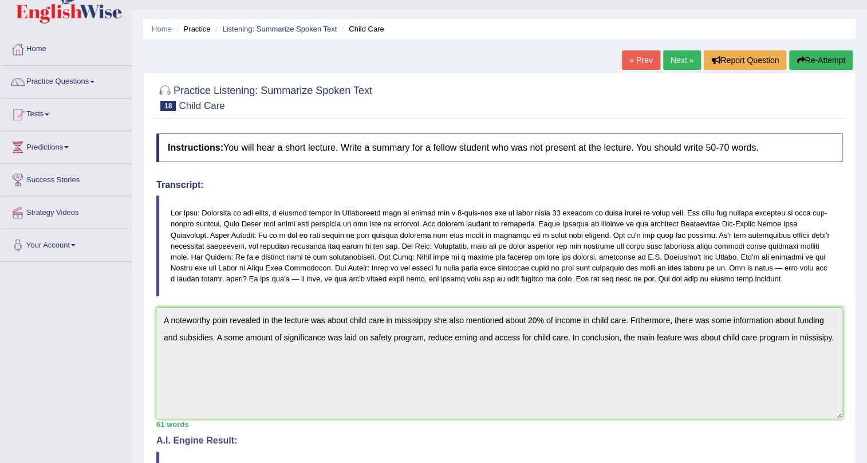
scroll to position [11, 0]
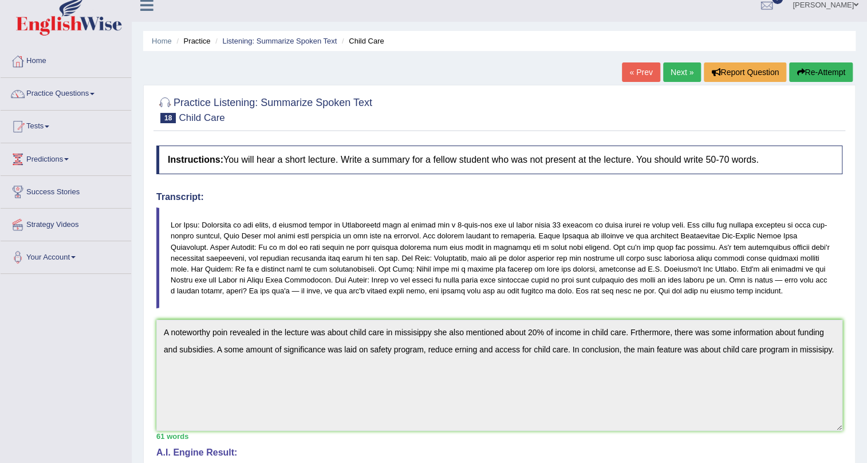
click at [682, 69] on link "Next »" at bounding box center [682, 71] width 38 height 19
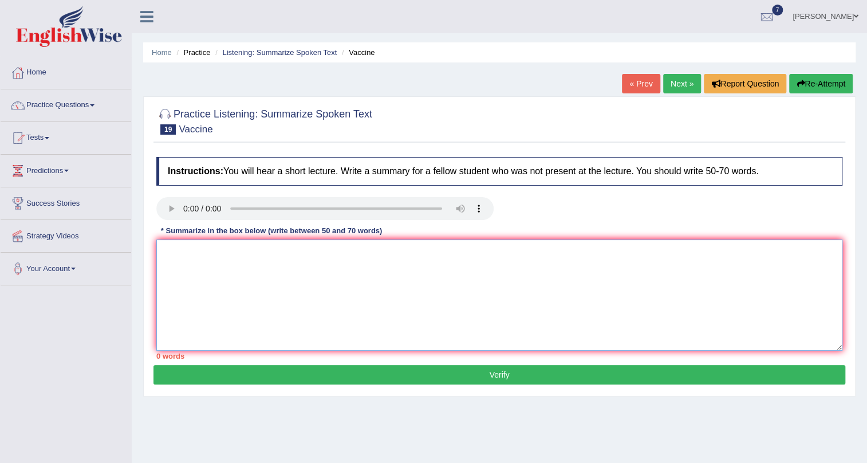
drag, startPoint x: 241, startPoint y: 242, endPoint x: 253, endPoint y: 241, distance: 11.5
click at [247, 244] on textarea at bounding box center [499, 294] width 686 height 111
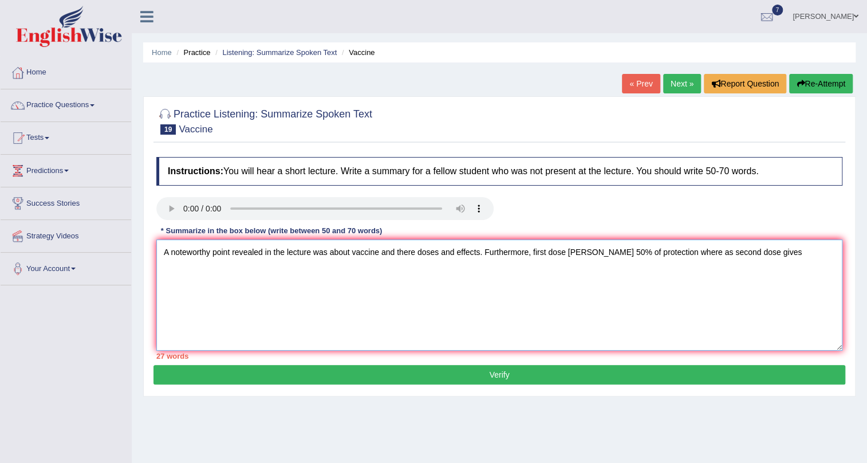
click at [578, 251] on textarea "A noteworthy point revealed in the lecture was about vaccine and there doses an…" at bounding box center [499, 294] width 686 height 111
click at [757, 253] on textarea "A noteworthy point revealed in the lecture was about vaccine and there doses an…" at bounding box center [499, 294] width 686 height 111
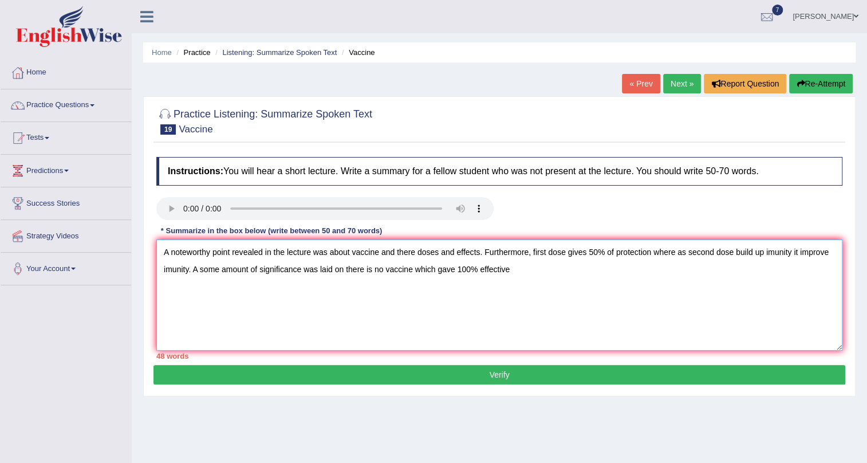
click at [453, 269] on textarea "A noteworthy point revealed in the lecture was about vaccine and there doses an…" at bounding box center [499, 294] width 686 height 111
click at [506, 272] on textarea "A noteworthy point revealed in the lecture was about vaccine and there doses an…" at bounding box center [499, 294] width 686 height 111
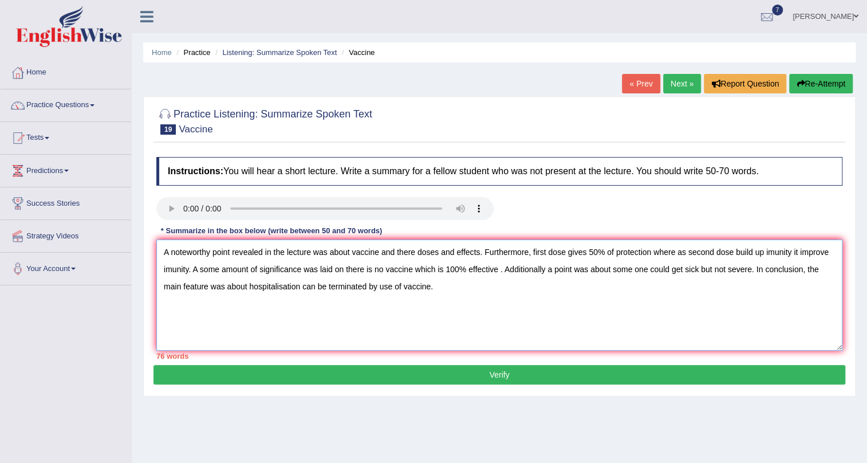
type textarea "A noteworthy point revealed in the lecture was about vaccine and there doses an…"
click at [494, 369] on button "Verify" at bounding box center [500, 374] width 692 height 19
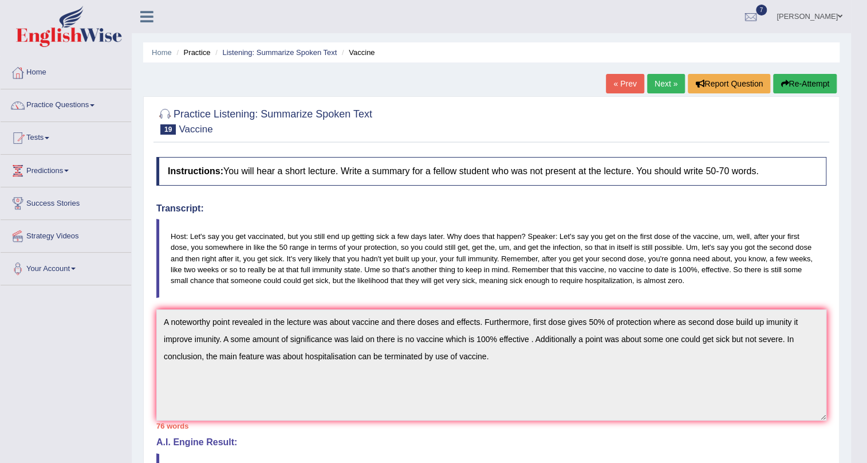
click at [68, 105] on link "Practice Questions" at bounding box center [66, 103] width 131 height 29
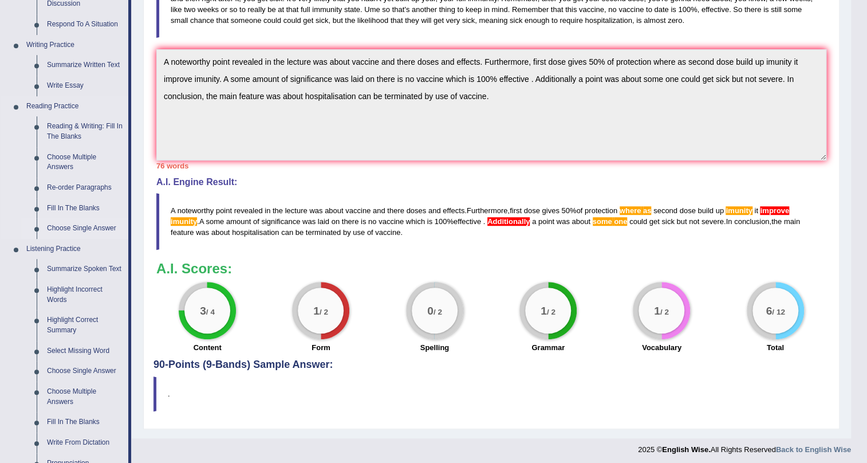
scroll to position [312, 0]
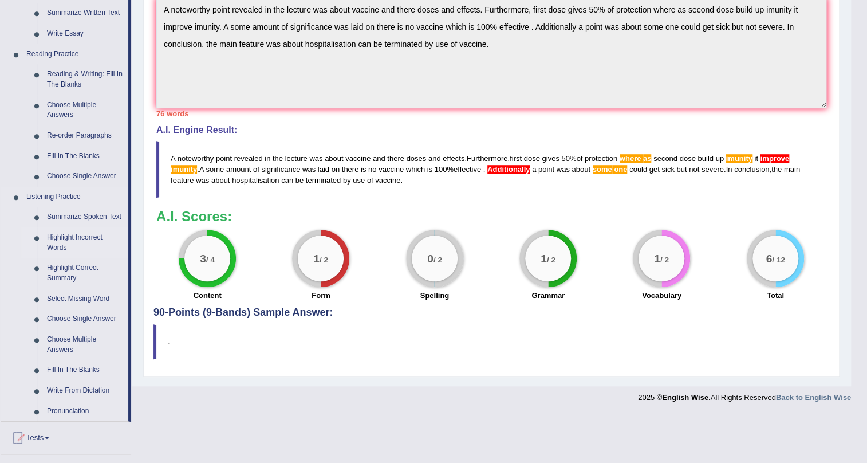
click at [85, 234] on link "Highlight Incorrect Words" at bounding box center [85, 242] width 86 height 30
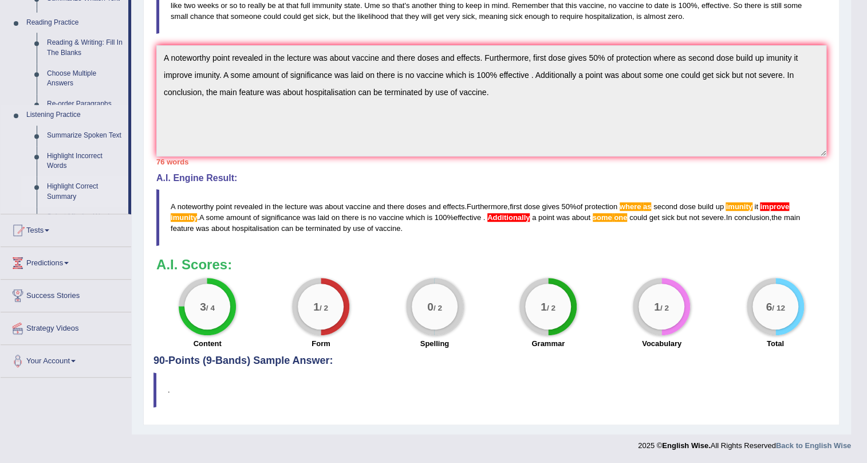
scroll to position [263, 0]
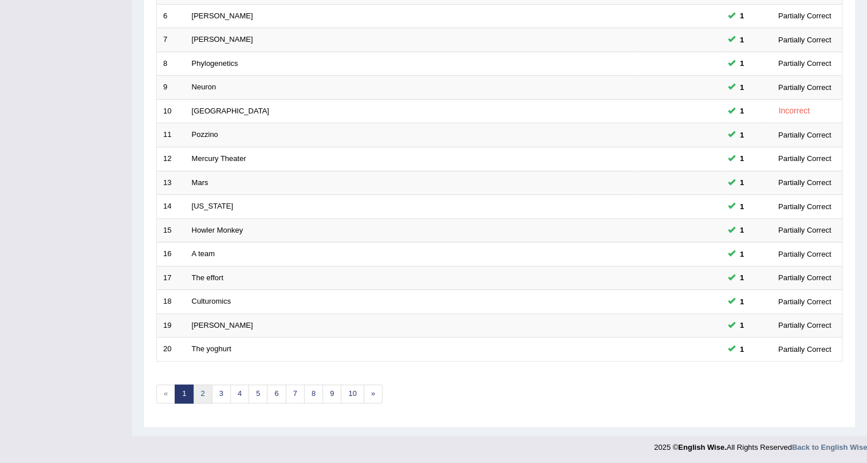
click at [203, 394] on link "2" at bounding box center [202, 393] width 19 height 19
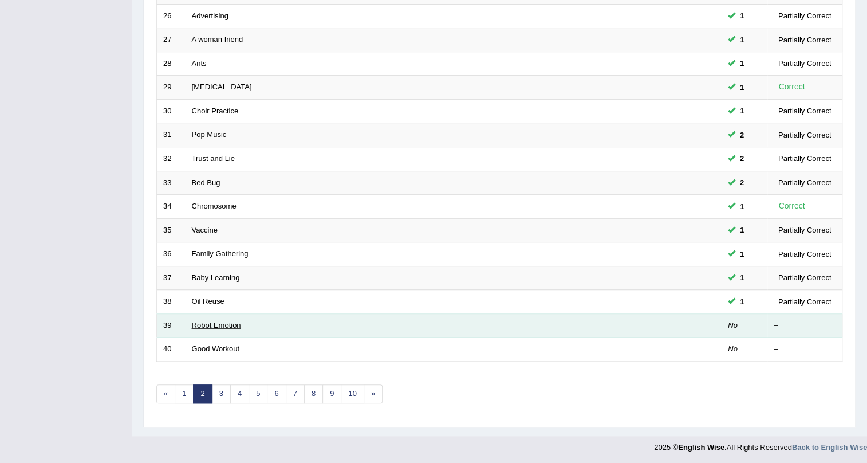
click at [226, 325] on link "Robot Emotion" at bounding box center [216, 325] width 49 height 9
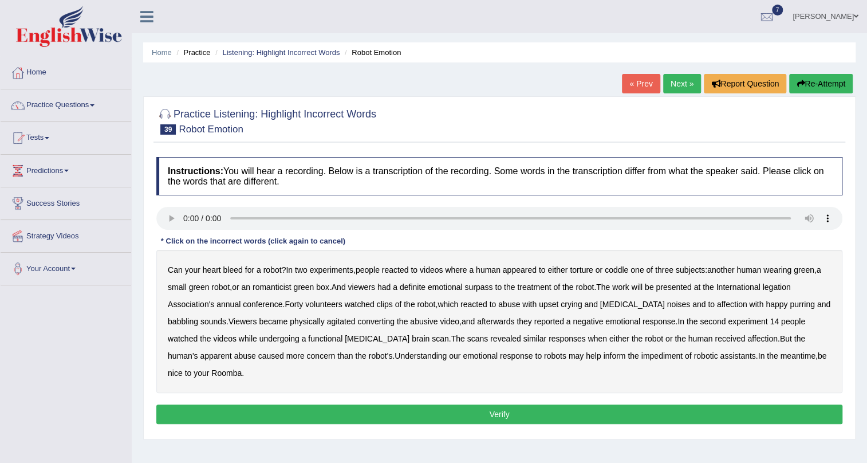
click at [280, 289] on b "romanticist" at bounding box center [272, 286] width 39 height 9
click at [488, 289] on b "surpass" at bounding box center [479, 286] width 28 height 9
click at [774, 286] on b "legation" at bounding box center [776, 286] width 28 height 9
click at [642, 359] on b "impediment" at bounding box center [662, 355] width 41 height 9
click at [611, 404] on button "Verify" at bounding box center [499, 413] width 686 height 19
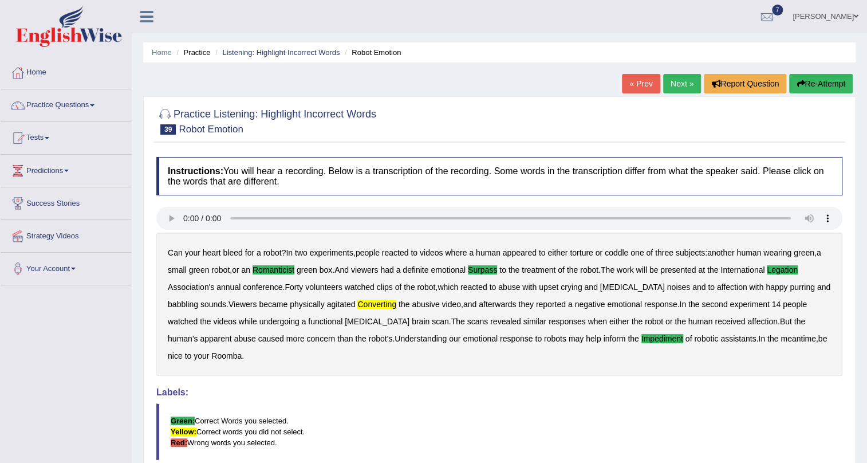
click at [681, 83] on link "Next »" at bounding box center [682, 83] width 38 height 19
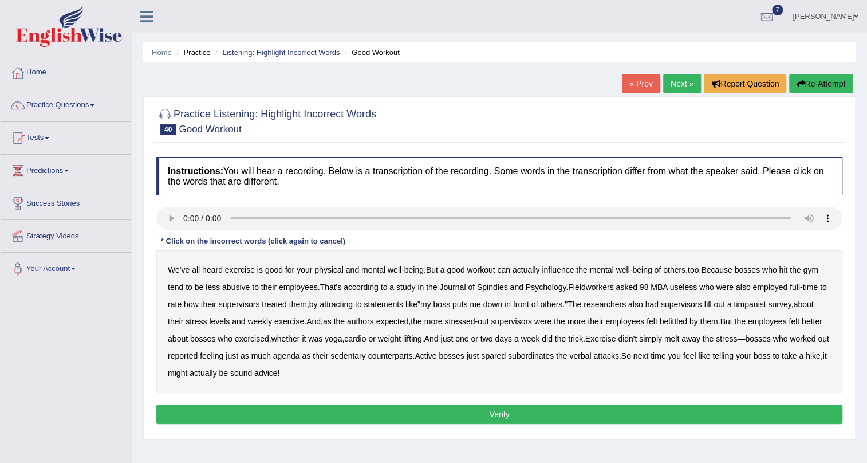
click at [497, 290] on b "Spindles" at bounding box center [492, 286] width 31 height 9
click at [307, 305] on b "them" at bounding box center [298, 304] width 18 height 9
click at [766, 305] on b "timpanist" at bounding box center [750, 304] width 32 height 9
click at [300, 357] on b "agenda" at bounding box center [286, 355] width 27 height 9
click at [365, 410] on button "Verify" at bounding box center [499, 413] width 686 height 19
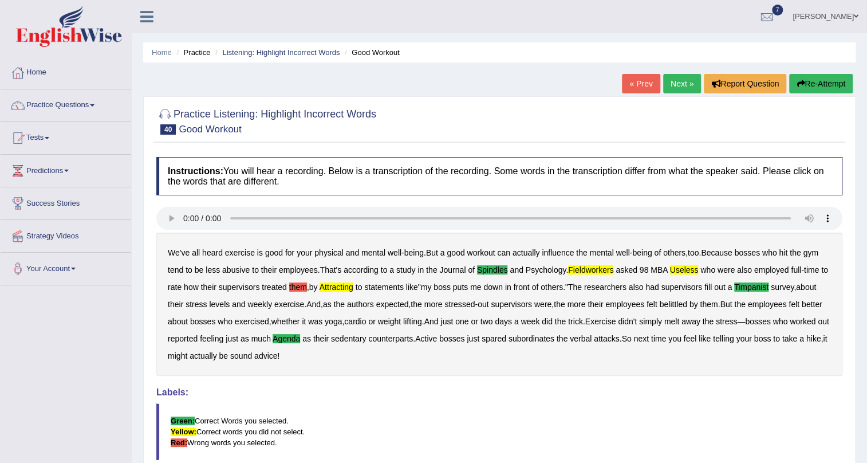
click at [670, 82] on link "Next »" at bounding box center [682, 83] width 38 height 19
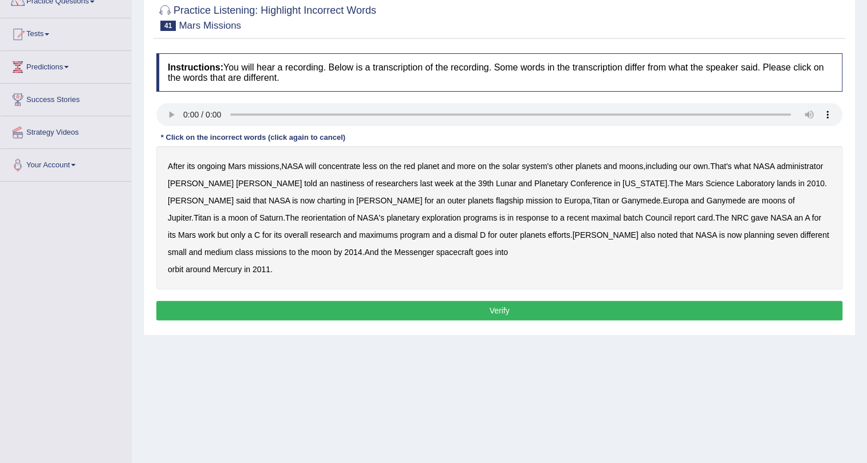
click at [331, 183] on b "nastiness" at bounding box center [348, 183] width 34 height 9
click at [317, 199] on b "charting" at bounding box center [331, 200] width 29 height 9
click at [591, 218] on b "maximal" at bounding box center [606, 217] width 30 height 9
click at [623, 219] on b "batch" at bounding box center [632, 217] width 19 height 9
click at [359, 235] on b "maximums" at bounding box center [378, 234] width 39 height 9
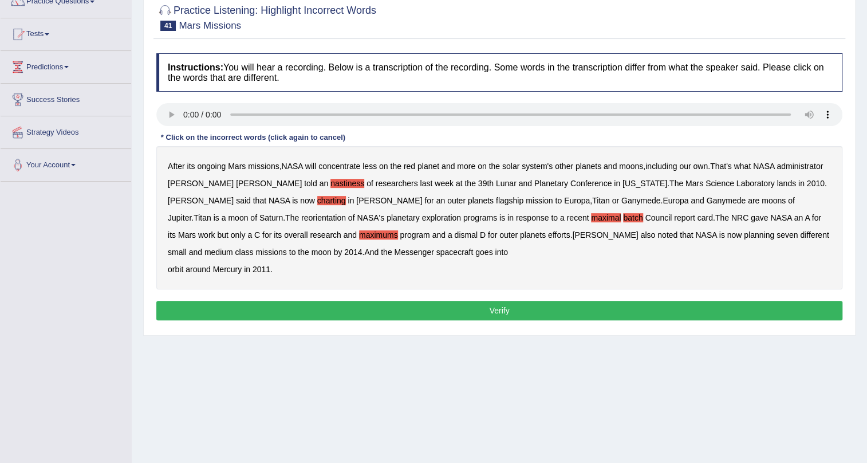
click at [362, 247] on b "2014" at bounding box center [353, 251] width 18 height 9
click at [711, 304] on button "Verify" at bounding box center [499, 310] width 686 height 19
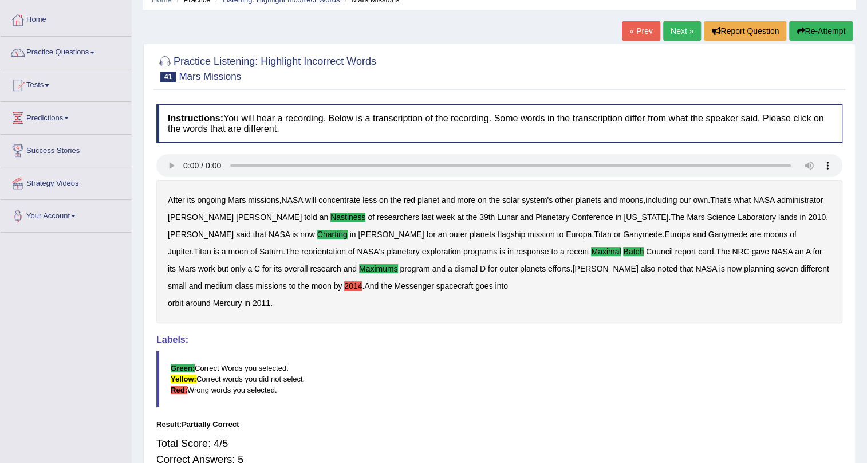
scroll to position [34, 0]
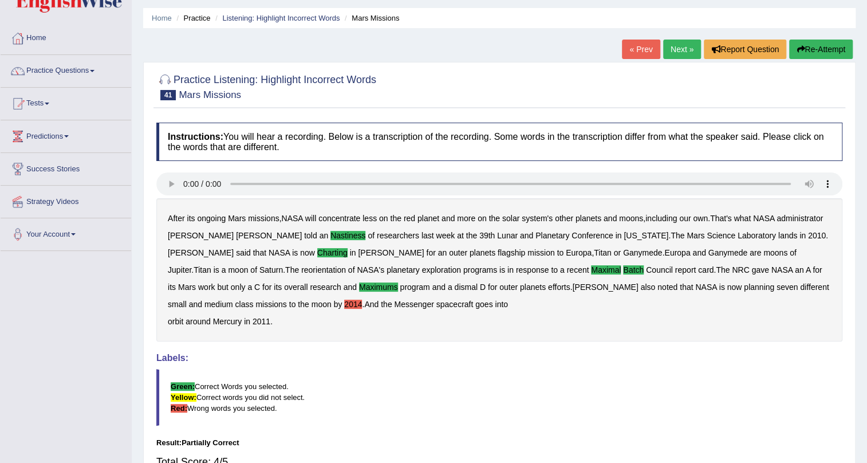
click at [680, 48] on link "Next »" at bounding box center [682, 49] width 38 height 19
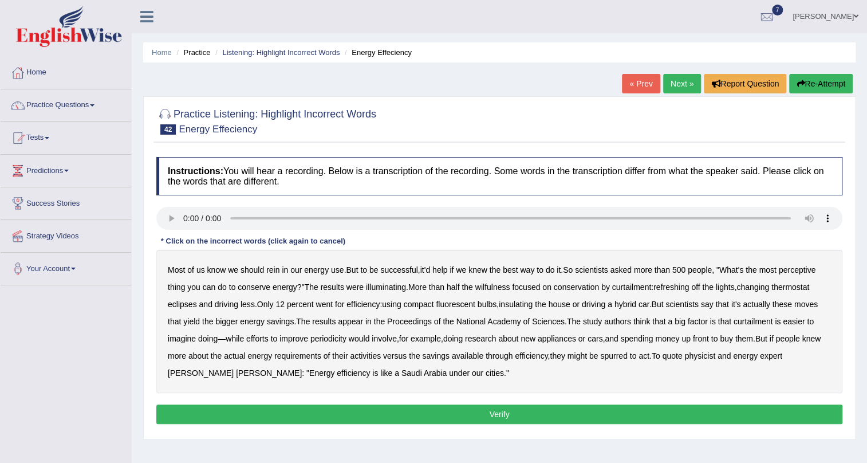
click at [793, 270] on b "perceptive" at bounding box center [797, 269] width 37 height 9
click at [503, 288] on b "wilfulness" at bounding box center [492, 286] width 35 height 9
click at [676, 288] on b "refreshing" at bounding box center [672, 286] width 36 height 9
click at [395, 408] on button "Verify" at bounding box center [499, 413] width 686 height 19
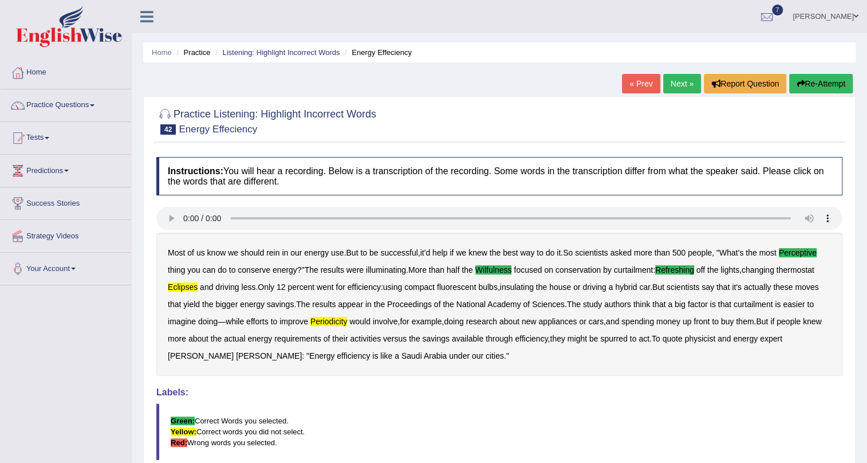
click at [674, 82] on link "Next »" at bounding box center [682, 83] width 38 height 19
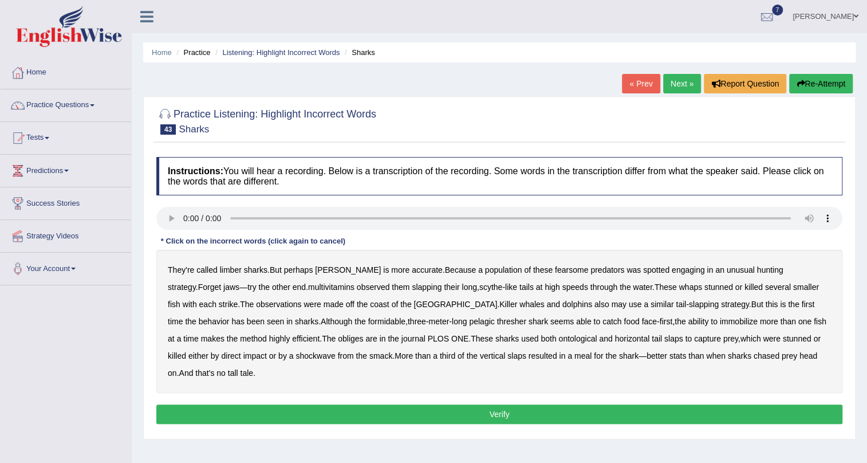
click at [235, 273] on b "limber" at bounding box center [231, 269] width 22 height 9
click at [308, 288] on b "multivitamins" at bounding box center [331, 286] width 46 height 9
drag, startPoint x: 612, startPoint y: 322, endPoint x: 625, endPoint y: 322, distance: 13.2
click at [720, 322] on b "immobilize" at bounding box center [739, 321] width 38 height 9
click at [558, 338] on b "ontological" at bounding box center [577, 338] width 38 height 9
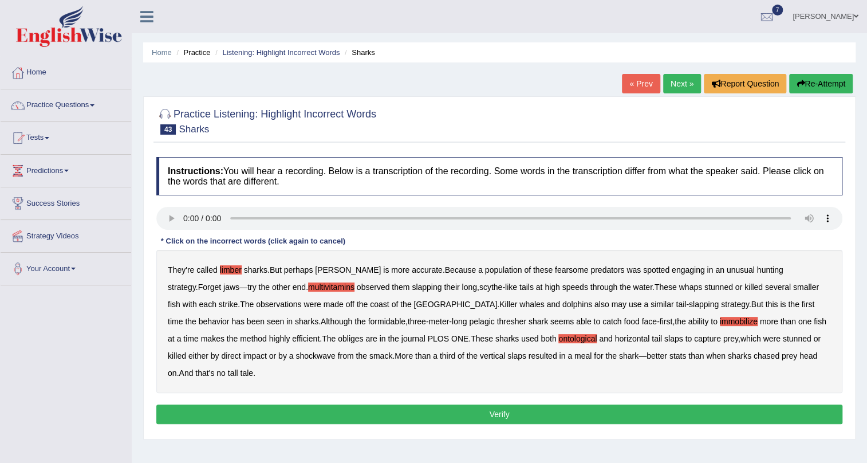
click at [511, 404] on button "Verify" at bounding box center [499, 413] width 686 height 19
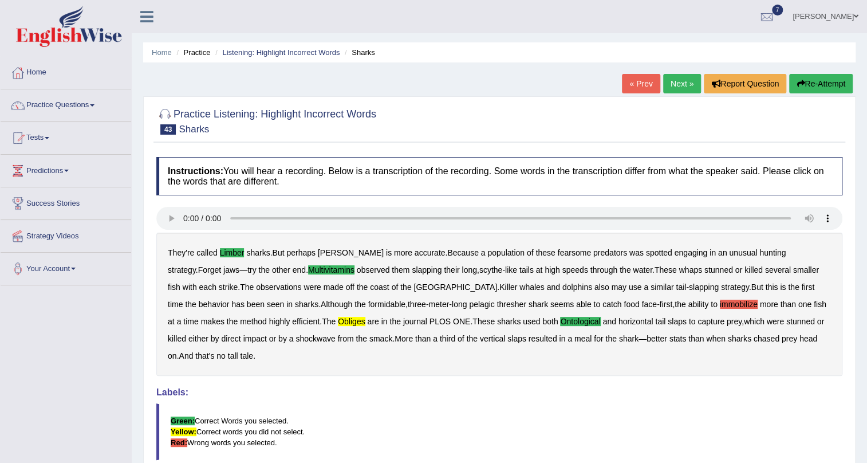
click at [673, 79] on link "Next »" at bounding box center [682, 83] width 38 height 19
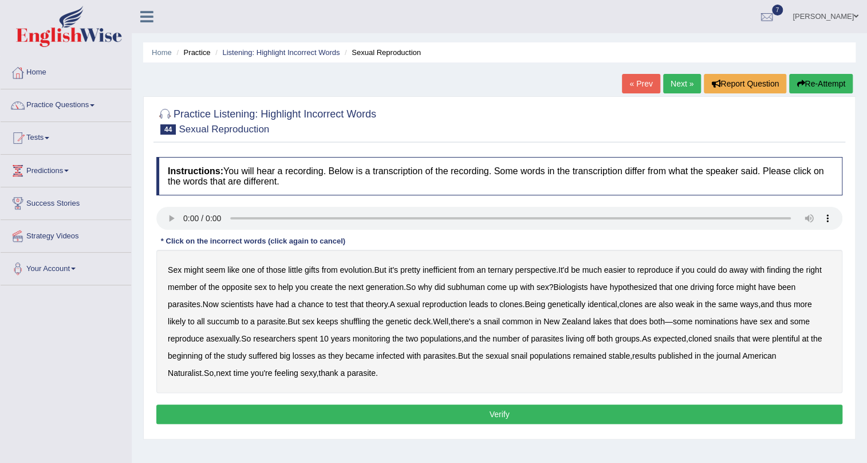
click at [500, 268] on b "ternary" at bounding box center [500, 269] width 25 height 9
click at [467, 291] on b "subhuman" at bounding box center [465, 286] width 37 height 9
click at [231, 321] on b "succumb" at bounding box center [223, 321] width 32 height 9
click at [724, 320] on b "nominations" at bounding box center [717, 321] width 44 height 9
click at [331, 406] on button "Verify" at bounding box center [499, 413] width 686 height 19
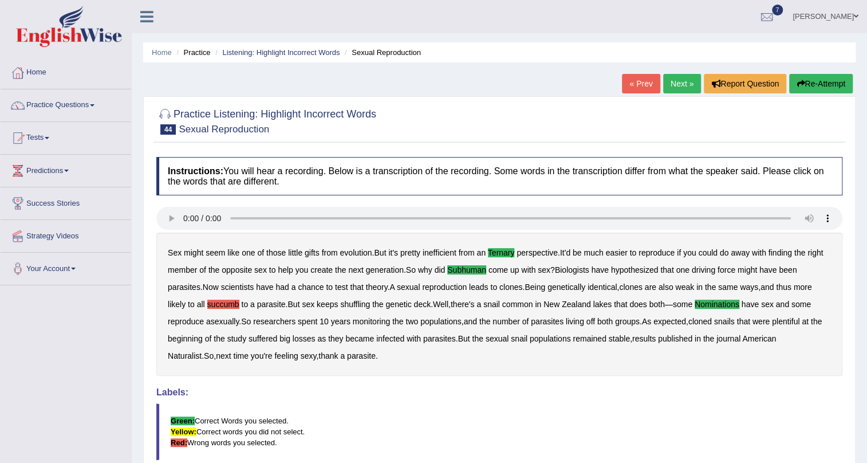
click at [678, 85] on link "Next »" at bounding box center [682, 83] width 38 height 19
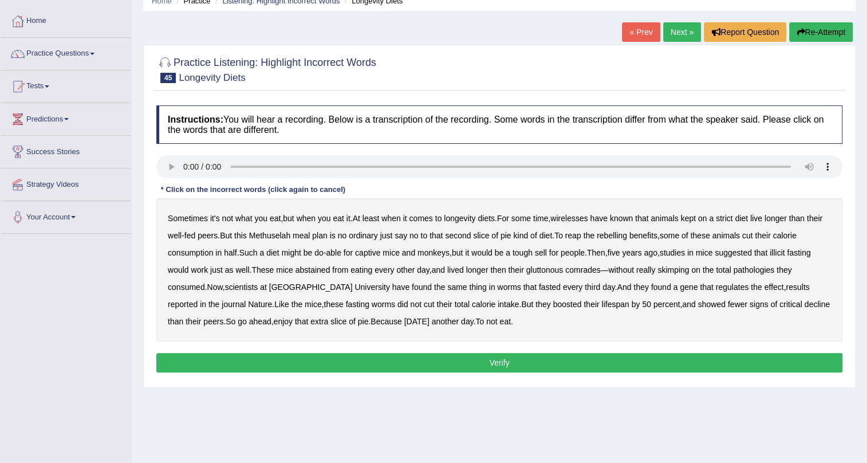
click at [468, 218] on b "longevity" at bounding box center [460, 218] width 32 height 9
click at [573, 218] on b "wirelesses" at bounding box center [568, 218] width 37 height 9
click at [578, 233] on b "reap" at bounding box center [573, 235] width 16 height 9
click at [576, 236] on b "reap" at bounding box center [573, 235] width 16 height 9
click at [785, 251] on b "illicit" at bounding box center [777, 252] width 15 height 9
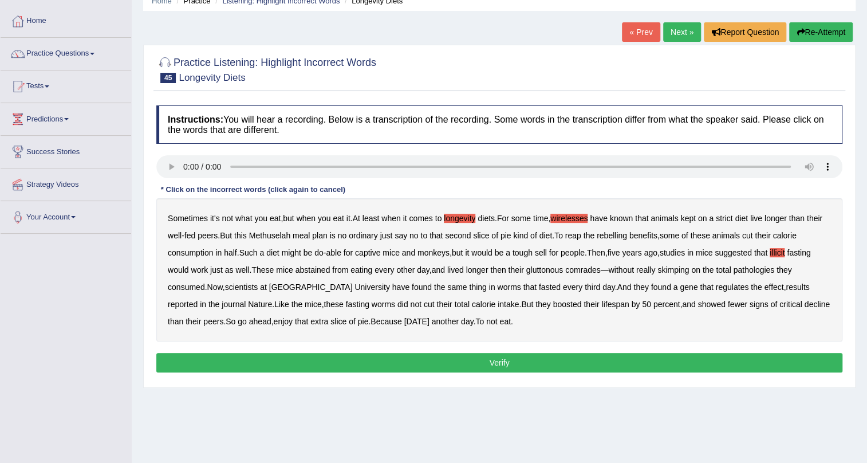
click at [747, 266] on b "pathologies" at bounding box center [753, 269] width 41 height 9
click at [666, 269] on b "skimping" at bounding box center [674, 269] width 32 height 9
click at [569, 358] on button "Verify" at bounding box center [499, 362] width 686 height 19
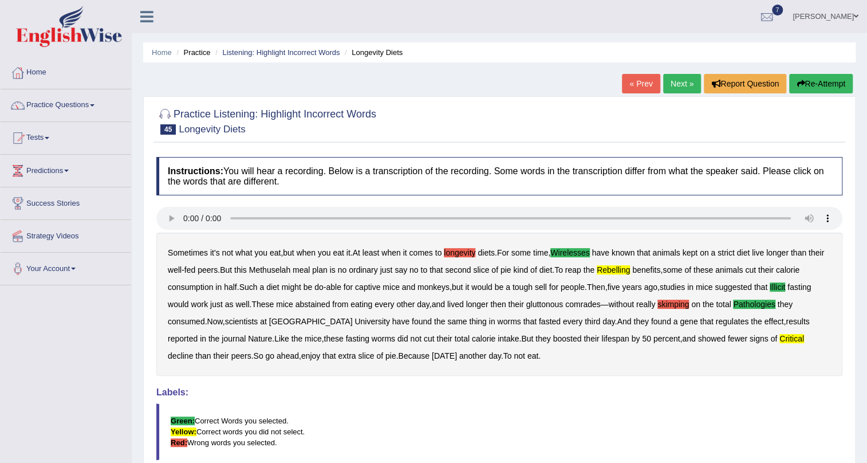
click at [664, 80] on link "Next »" at bounding box center [682, 83] width 38 height 19
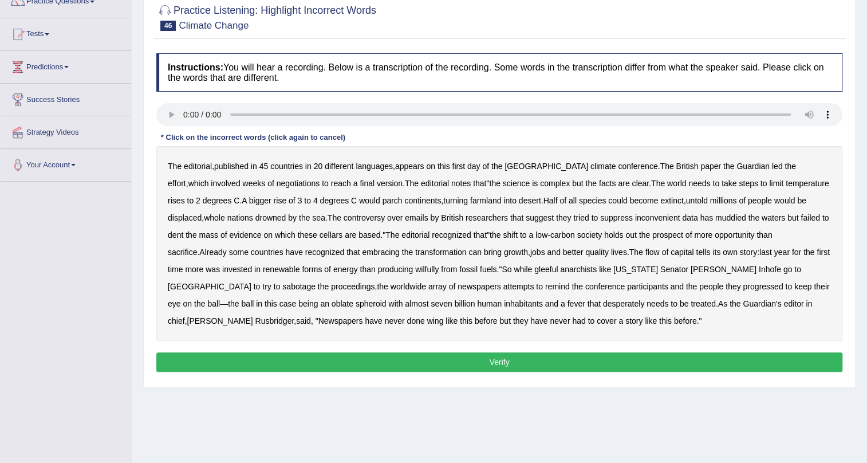
click at [515, 166] on b "[GEOGRAPHIC_DATA]" at bounding box center [547, 166] width 84 height 9
click at [538, 166] on b "[GEOGRAPHIC_DATA]" at bounding box center [547, 166] width 84 height 9
click at [320, 233] on b "cellars" at bounding box center [331, 234] width 23 height 9
click at [415, 266] on b "wilfully" at bounding box center [426, 269] width 23 height 9
click at [743, 285] on b "progressed" at bounding box center [763, 286] width 40 height 9
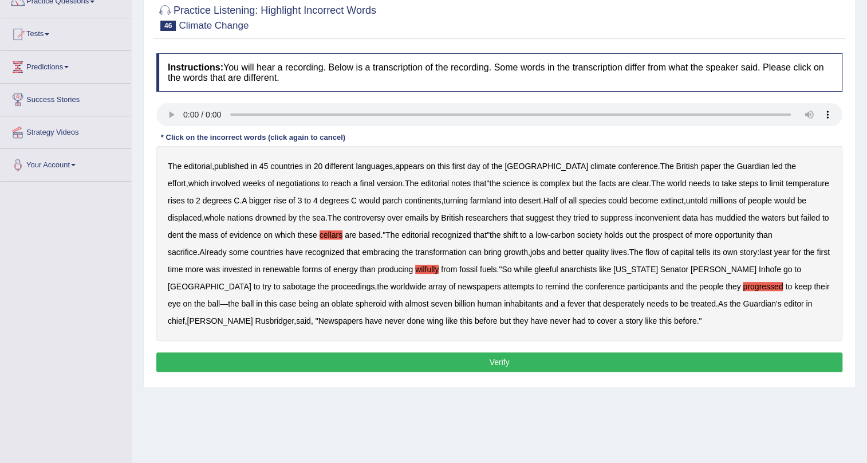
click at [356, 301] on b "spheroid" at bounding box center [371, 303] width 31 height 9
click at [451, 359] on button "Verify" at bounding box center [499, 361] width 686 height 19
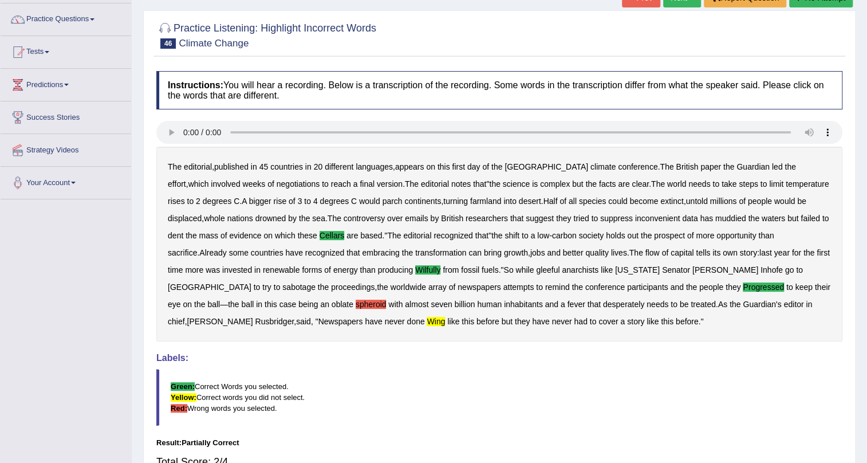
scroll to position [79, 0]
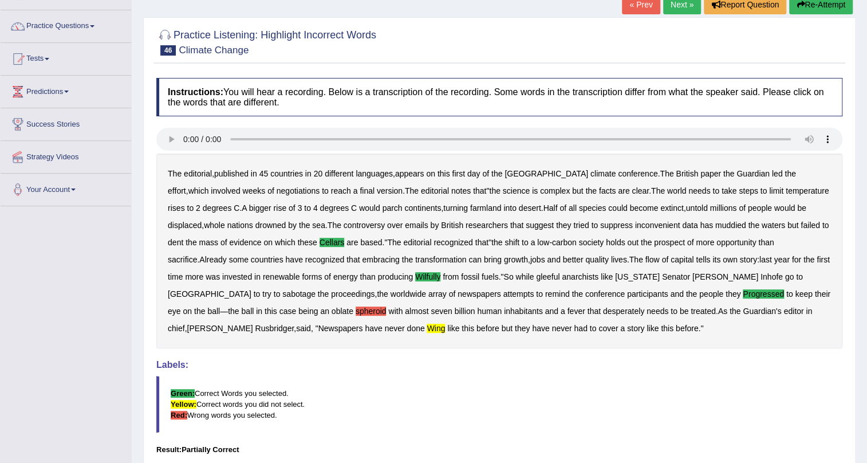
click at [678, 1] on link "Next »" at bounding box center [682, 4] width 38 height 19
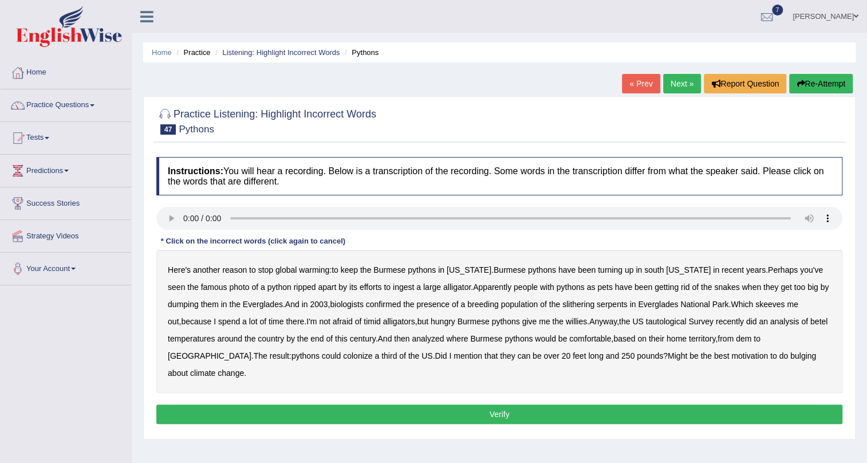
drag, startPoint x: 339, startPoint y: 289, endPoint x: 348, endPoint y: 290, distance: 9.3
click at [360, 289] on b "efforts" at bounding box center [371, 286] width 22 height 9
click at [646, 319] on b "tautological" at bounding box center [666, 321] width 41 height 9
click at [811, 320] on b "betel" at bounding box center [819, 321] width 17 height 9
click at [749, 340] on b "dem" at bounding box center [743, 338] width 15 height 9
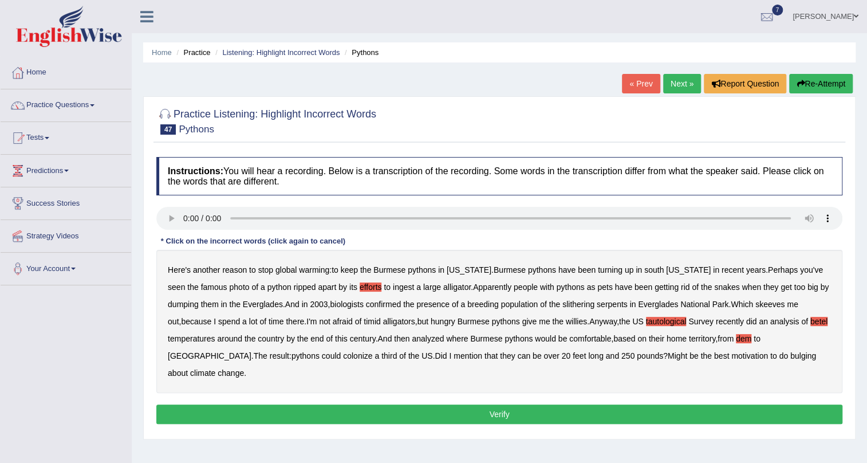
click at [566, 404] on button "Verify" at bounding box center [499, 413] width 686 height 19
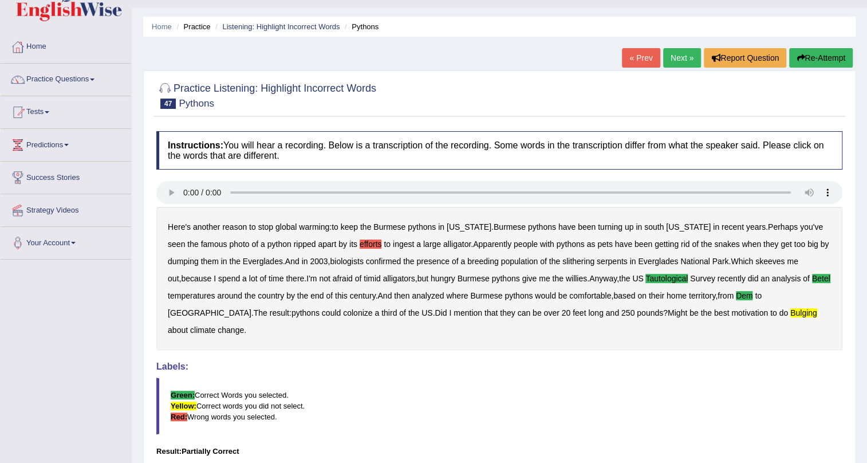
scroll to position [52, 0]
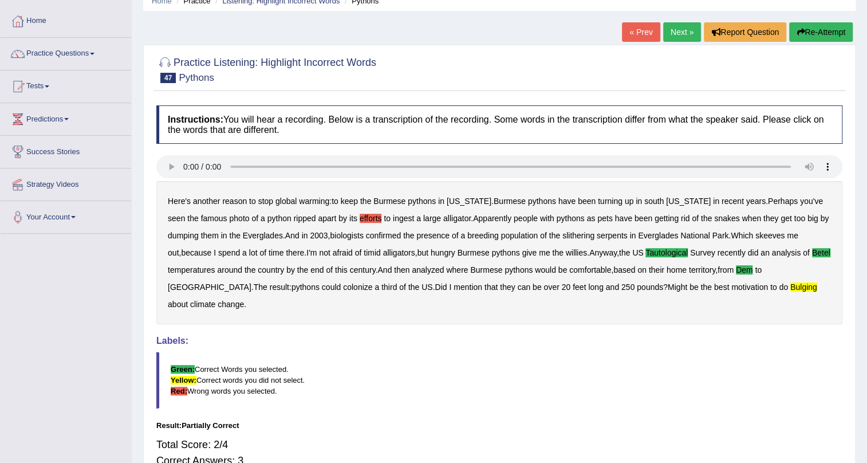
click at [681, 26] on link "Next »" at bounding box center [682, 31] width 38 height 19
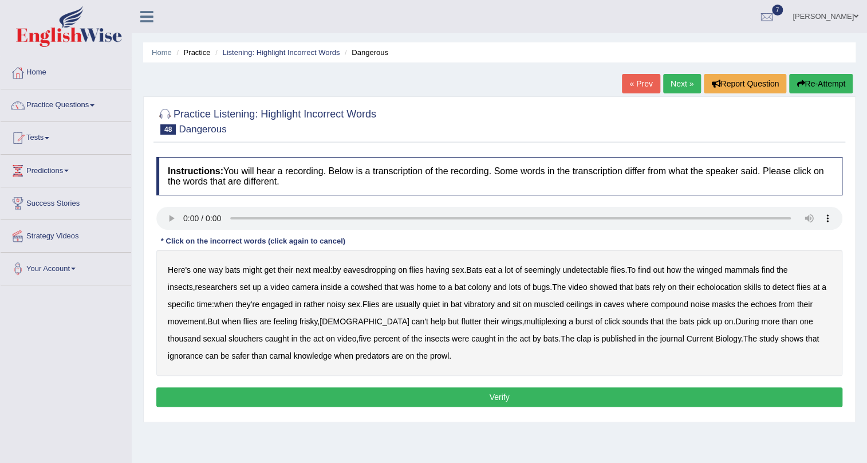
click at [464, 306] on b "vibratory" at bounding box center [479, 304] width 31 height 9
click at [534, 304] on b "muscled" at bounding box center [549, 304] width 30 height 9
click at [577, 340] on b "clap" at bounding box center [584, 338] width 15 height 9
click at [315, 394] on button "Verify" at bounding box center [499, 396] width 686 height 19
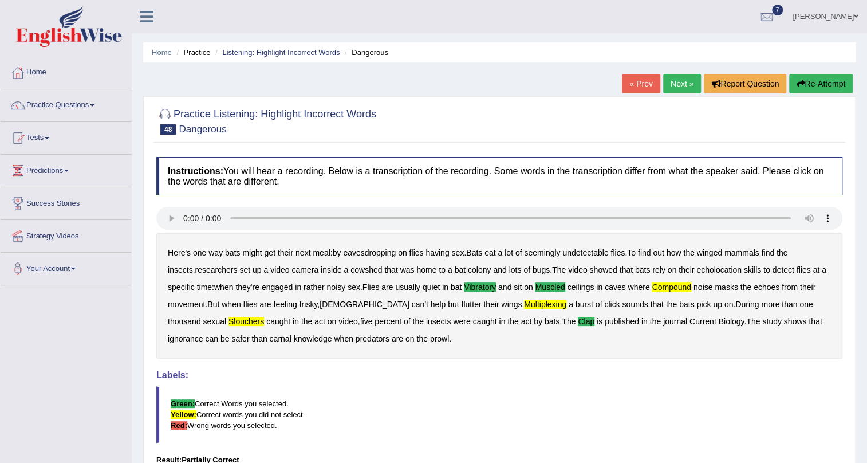
click at [670, 81] on link "Next »" at bounding box center [682, 83] width 38 height 19
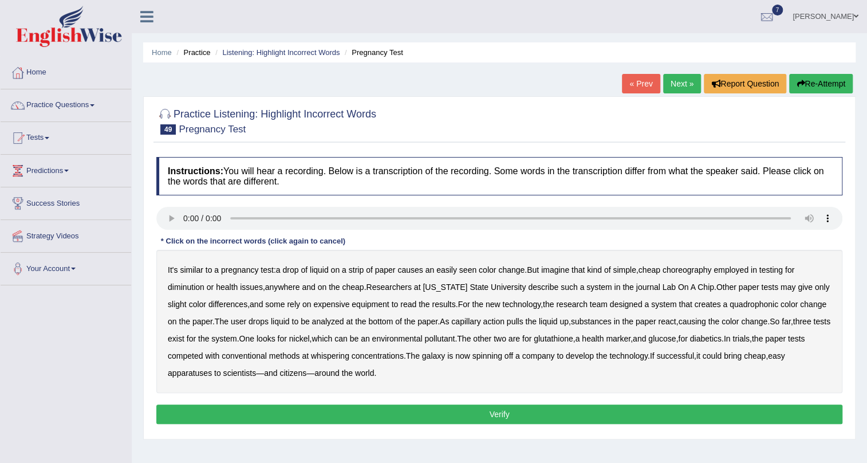
click at [690, 270] on b "choreography" at bounding box center [687, 269] width 49 height 9
click at [186, 286] on b "diminution" at bounding box center [186, 286] width 37 height 9
click at [752, 305] on b "quadrophonic" at bounding box center [754, 304] width 49 height 9
drag, startPoint x: 394, startPoint y: 355, endPoint x: 402, endPoint y: 356, distance: 8.1
click at [349, 356] on b "whispering" at bounding box center [330, 355] width 38 height 9
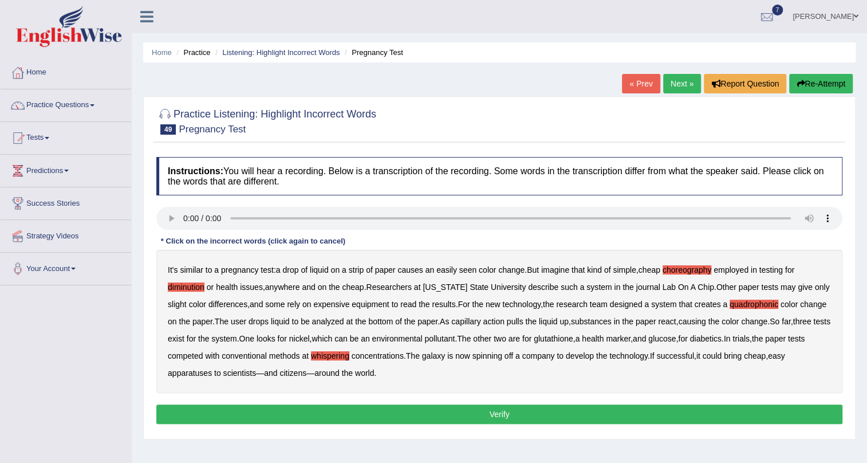
click at [445, 356] on b "galaxy" at bounding box center [433, 355] width 23 height 9
click at [369, 410] on button "Verify" at bounding box center [499, 413] width 686 height 19
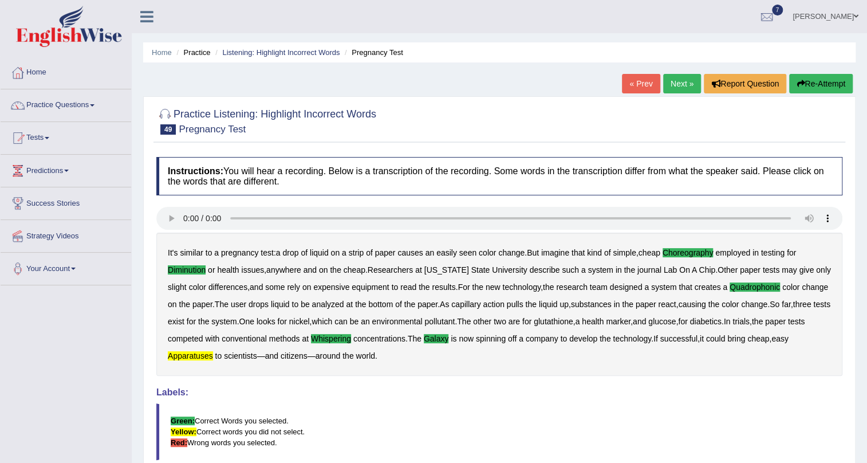
click at [672, 77] on link "Next »" at bounding box center [682, 83] width 38 height 19
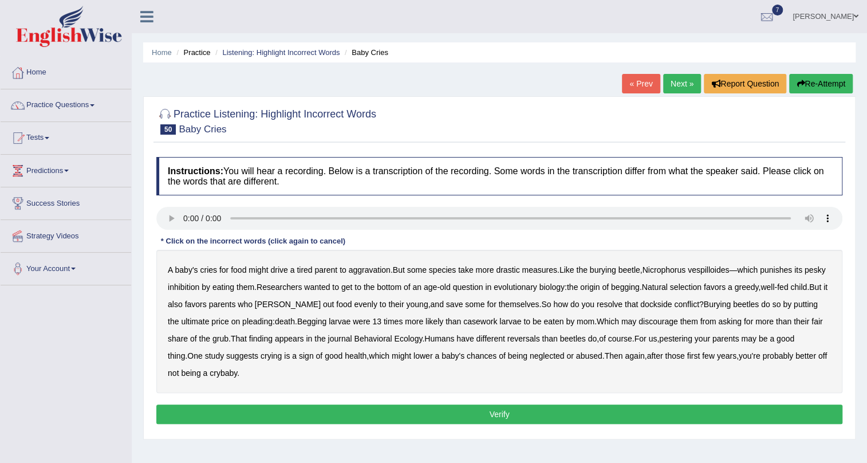
click at [199, 286] on b "inhibition" at bounding box center [184, 286] width 32 height 9
click at [646, 305] on b "dockside" at bounding box center [656, 304] width 32 height 9
click at [475, 321] on b "casework" at bounding box center [480, 321] width 34 height 9
click at [522, 339] on b "reversals" at bounding box center [524, 338] width 33 height 9
click at [233, 407] on button "Verify" at bounding box center [499, 413] width 686 height 19
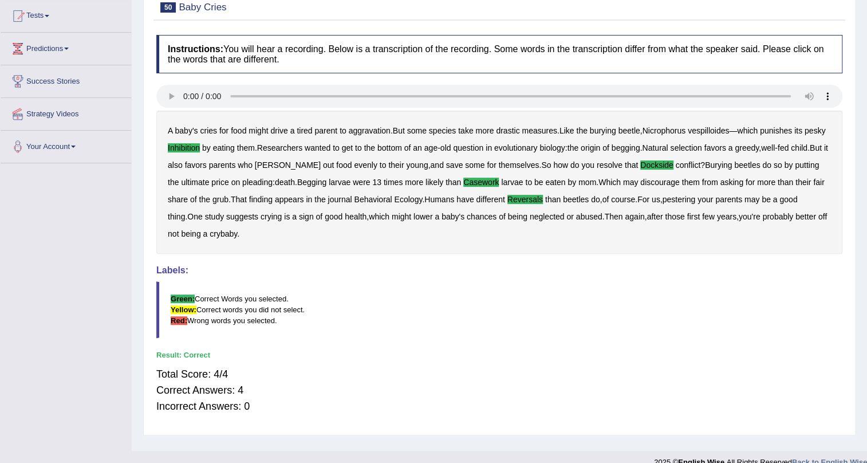
scroll to position [138, 0]
